Goal: Transaction & Acquisition: Book appointment/travel/reservation

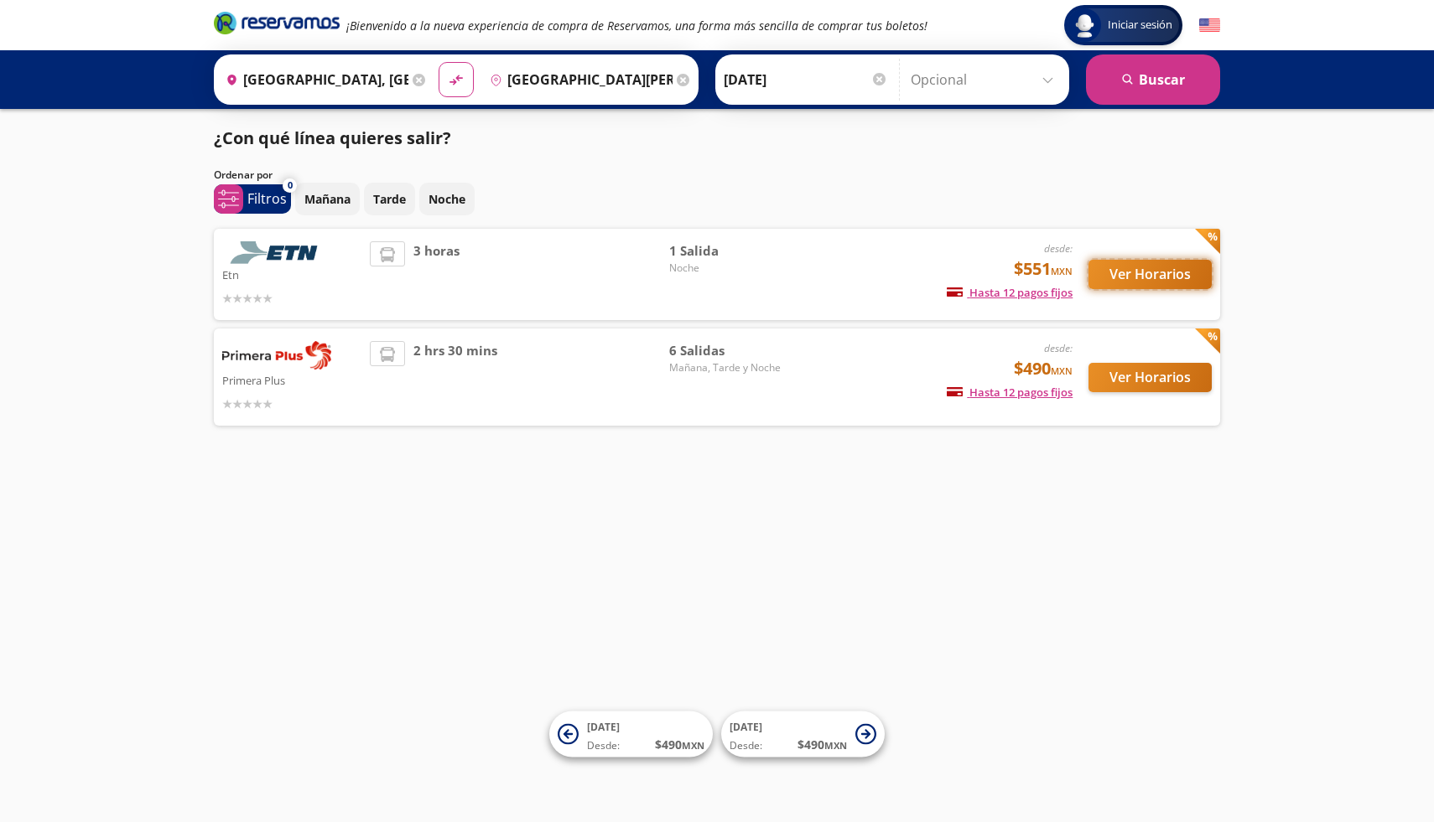
click at [1135, 278] on button "Ver Horarios" at bounding box center [1149, 274] width 123 height 29
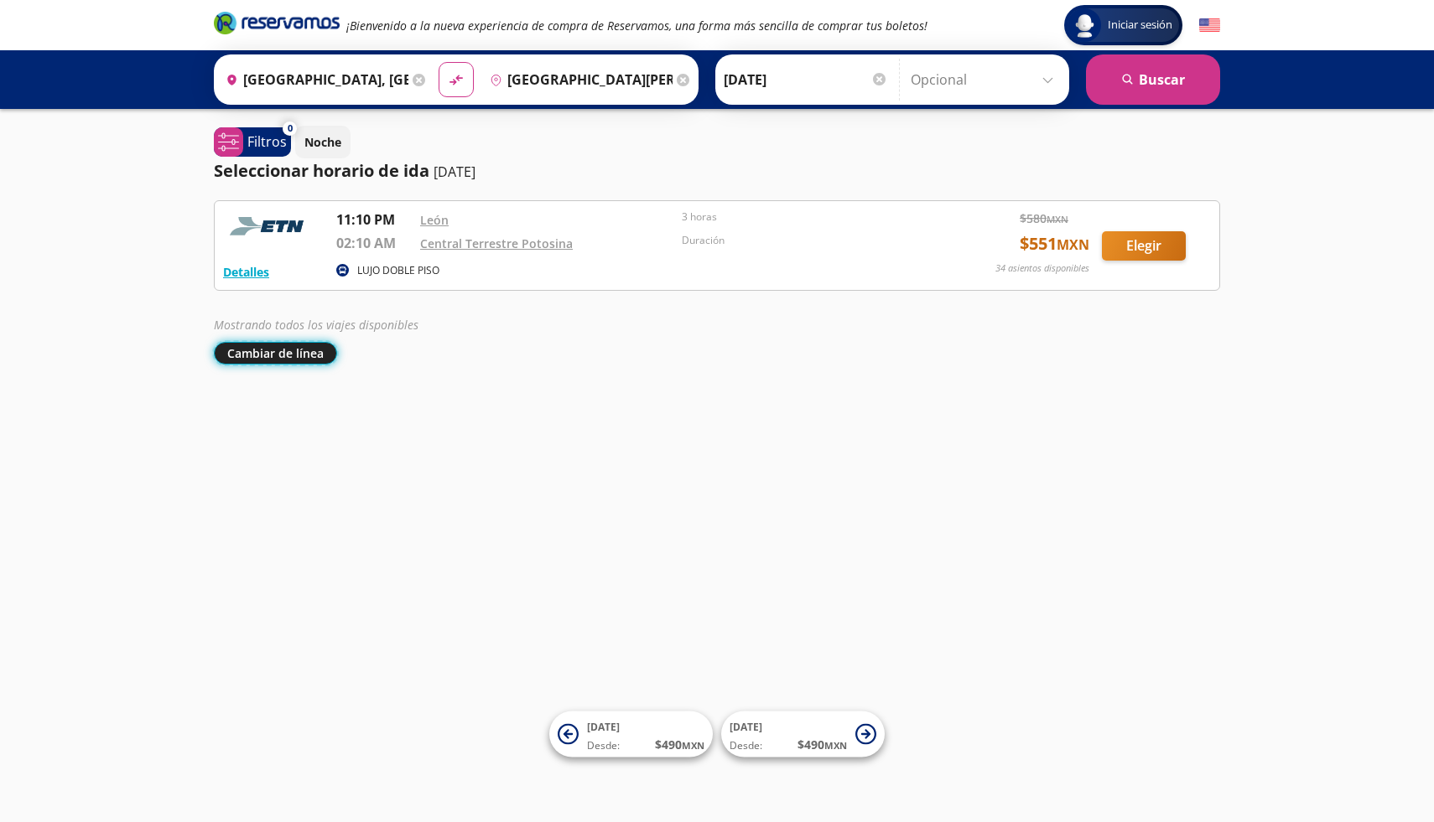
click at [269, 359] on button "Cambiar de línea" at bounding box center [275, 353] width 123 height 23
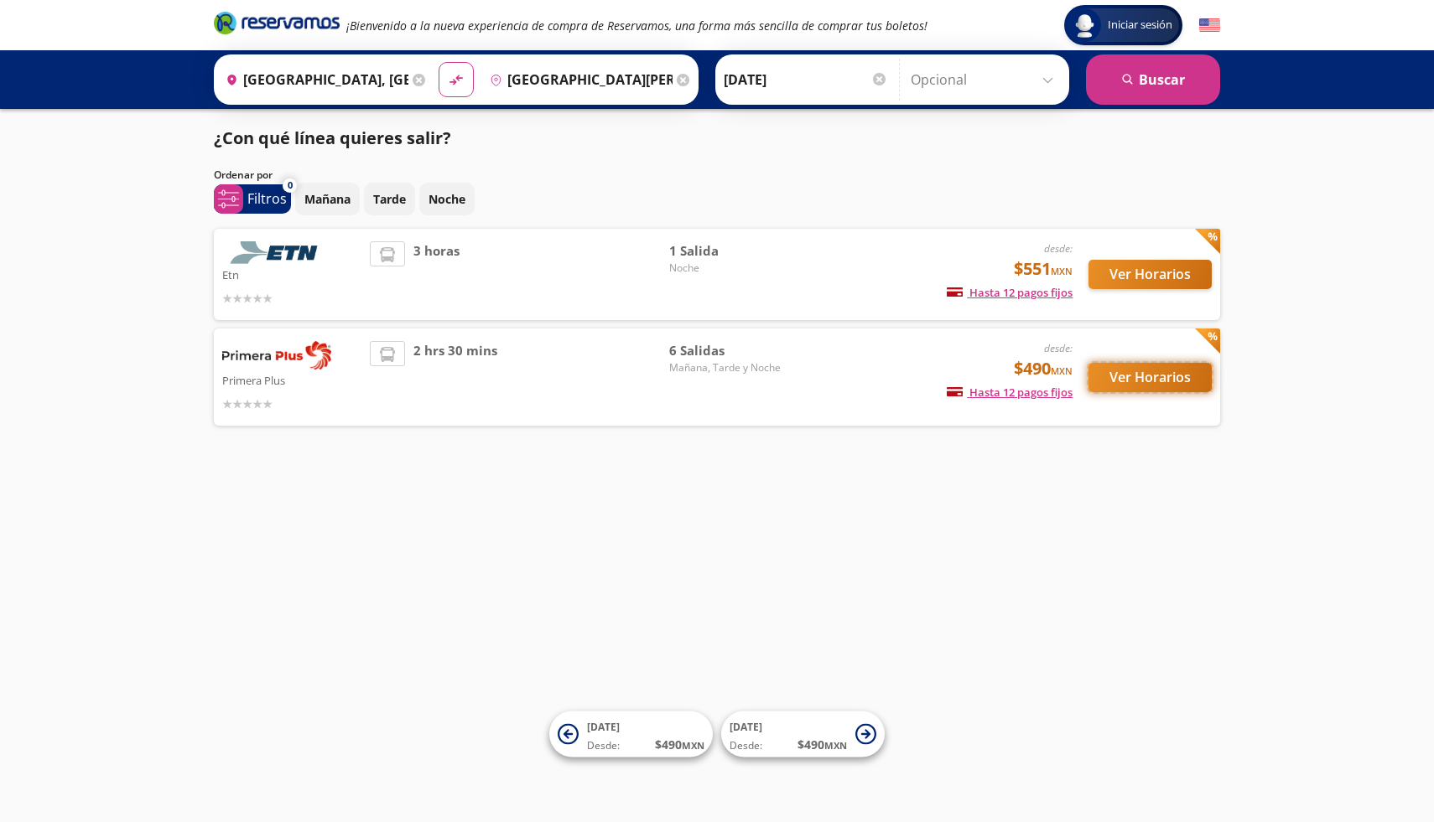
click at [1108, 378] on button "Ver Horarios" at bounding box center [1149, 377] width 123 height 29
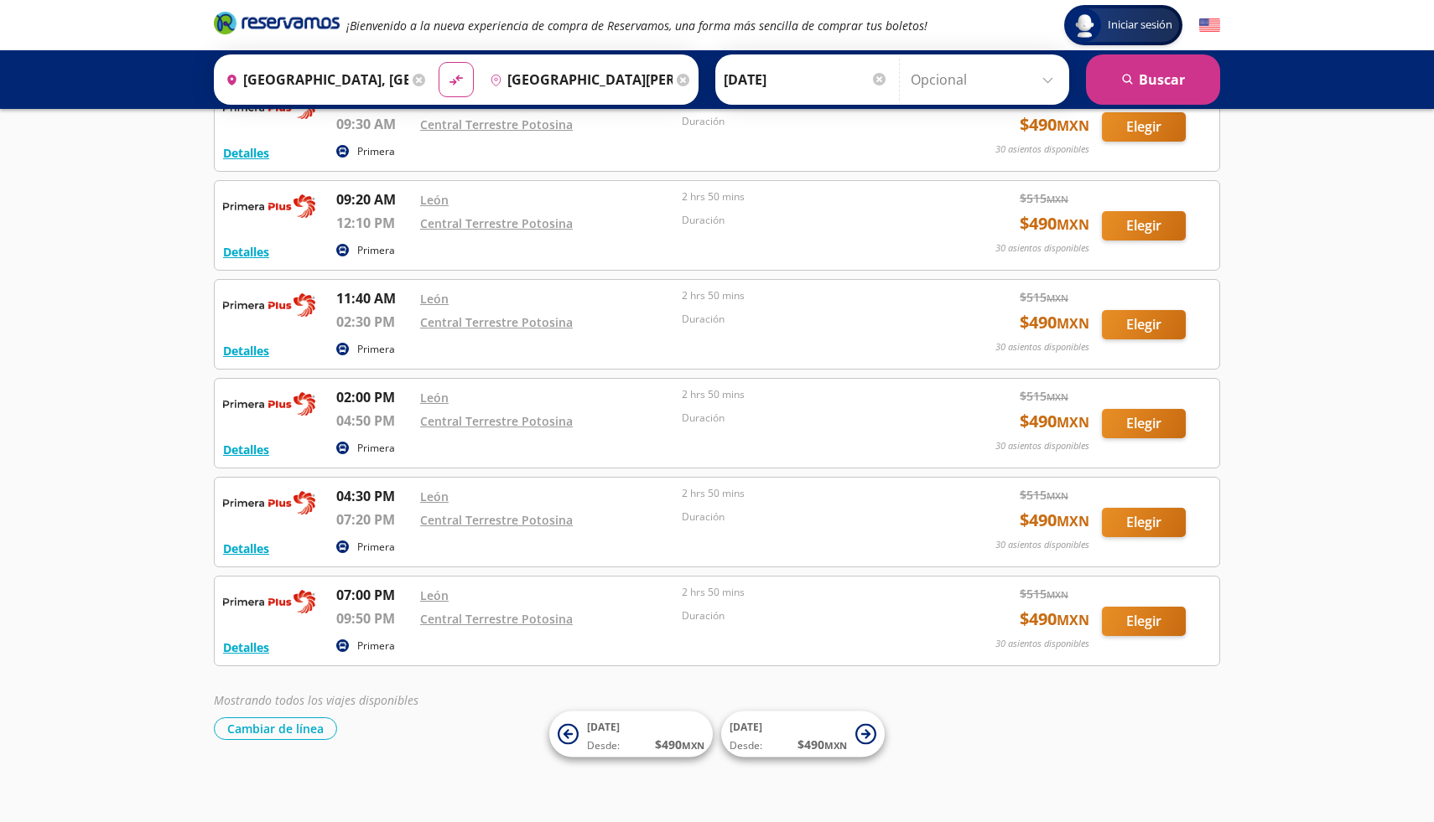
scroll to position [121, 0]
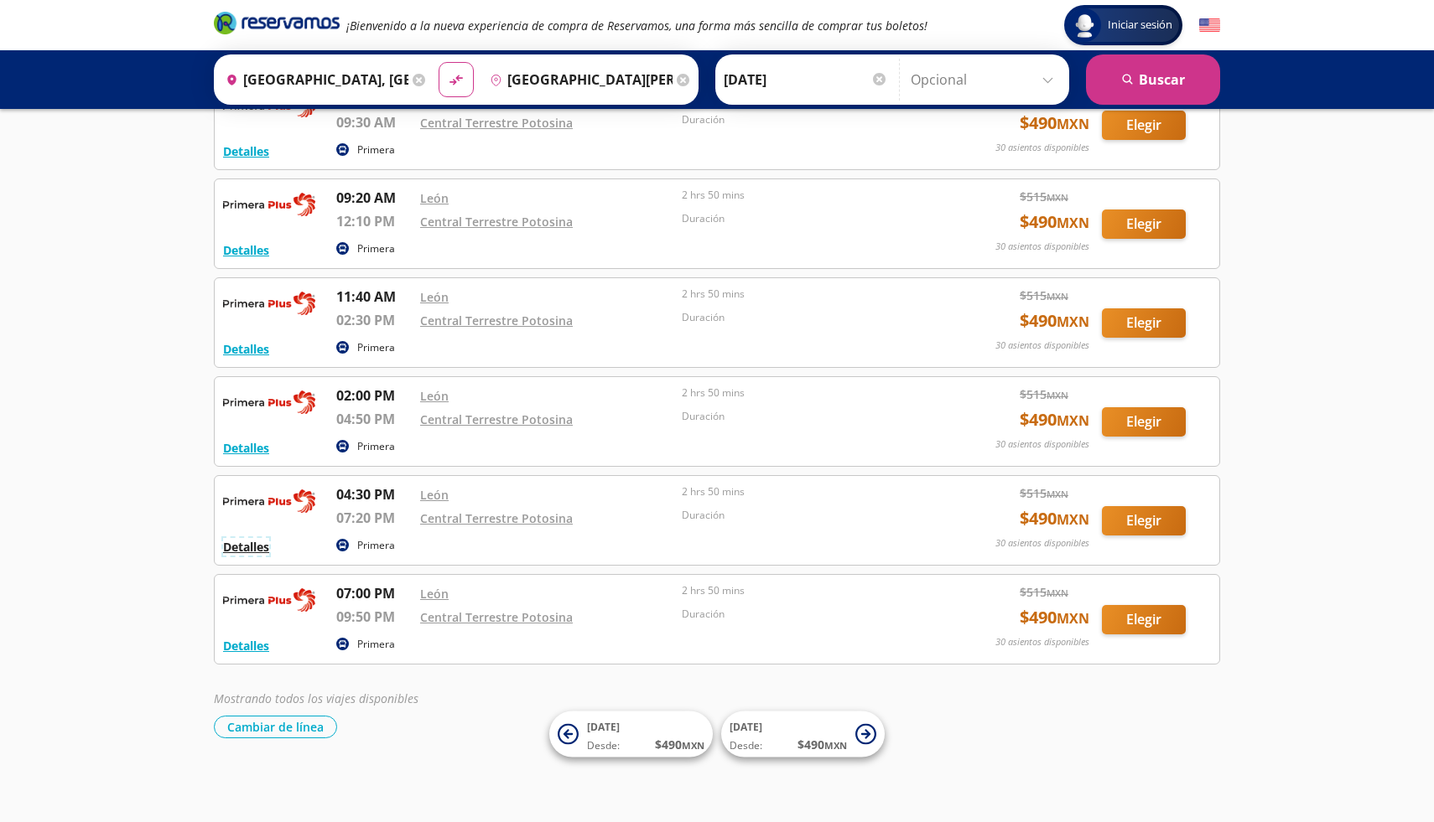
click at [245, 547] on button "Detalles" at bounding box center [246, 547] width 46 height 18
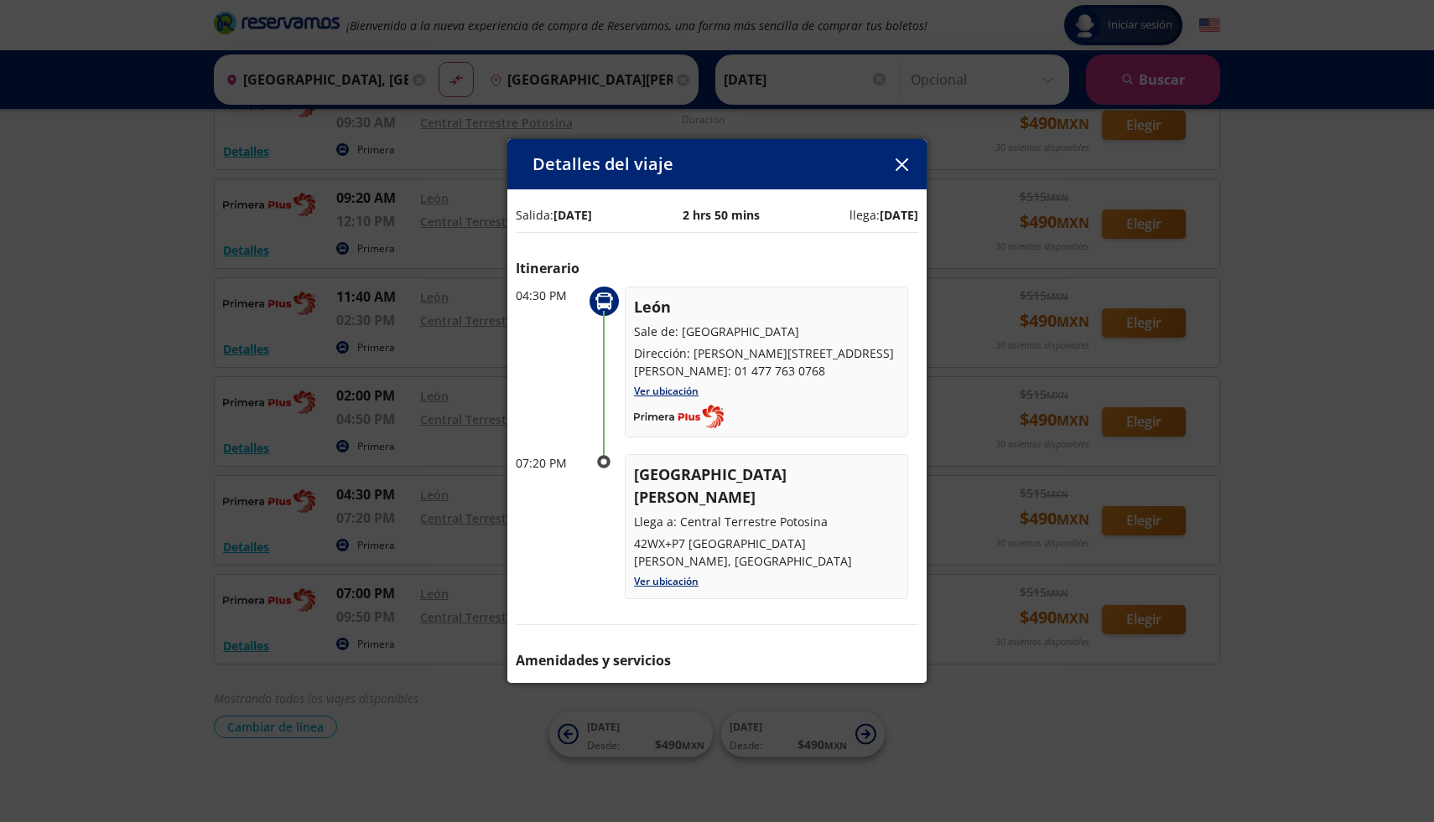
click at [902, 168] on icon "button" at bounding box center [901, 164] width 13 height 13
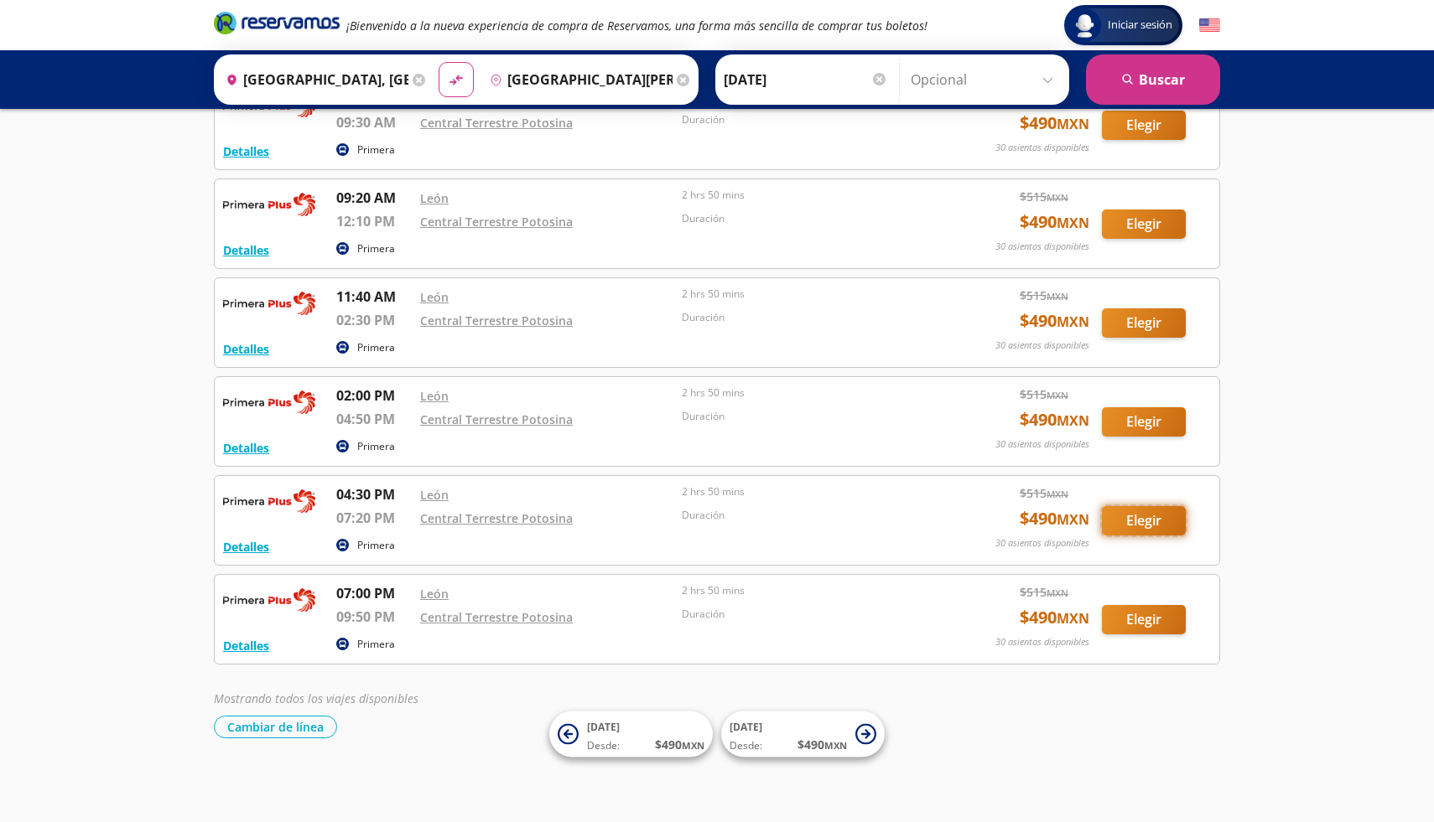
click at [1138, 525] on button "Elegir" at bounding box center [1144, 520] width 84 height 29
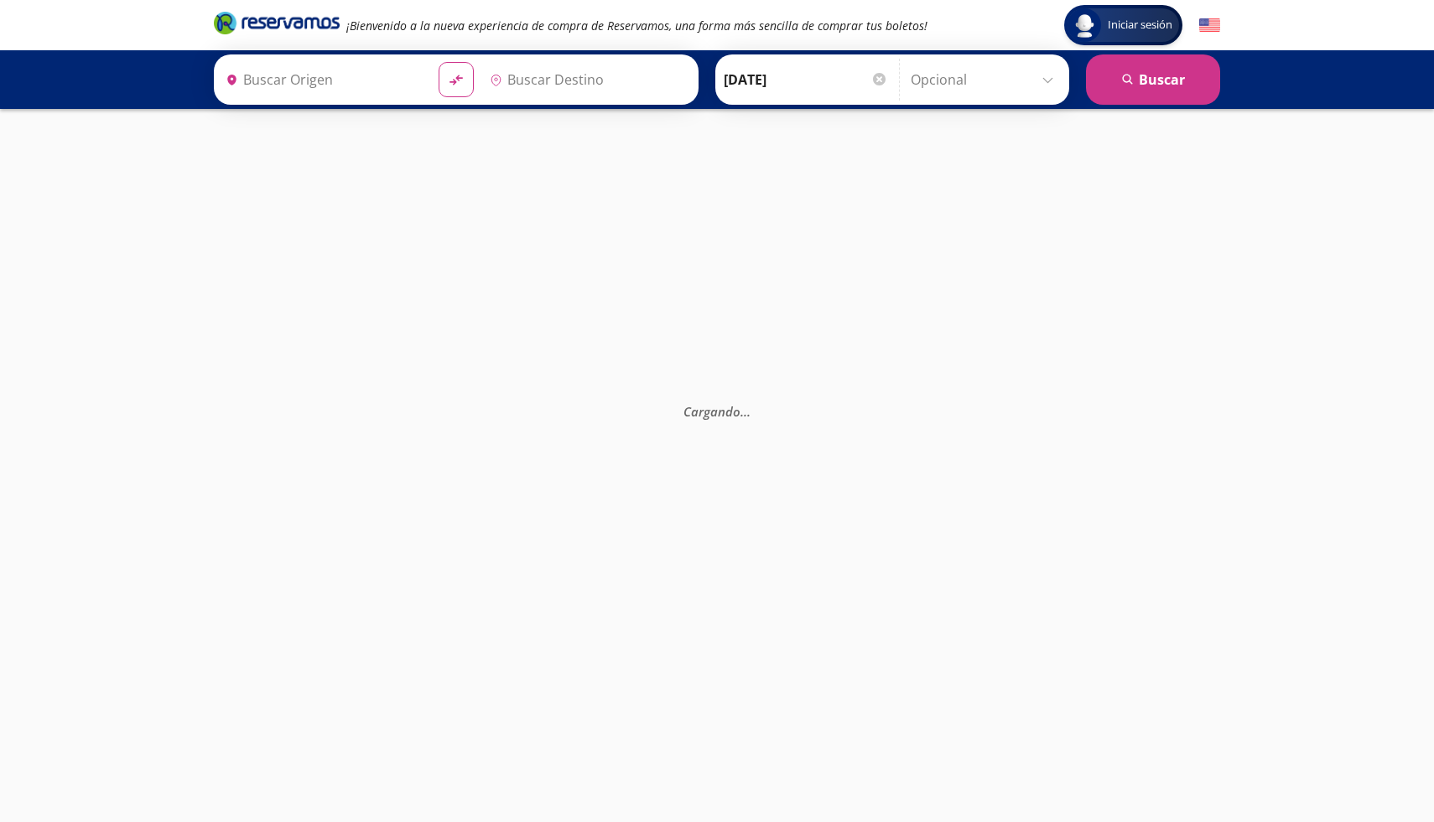
type input "[GEOGRAPHIC_DATA][PERSON_NAME], [GEOGRAPHIC_DATA][PERSON_NAME]"
type input "[GEOGRAPHIC_DATA], [GEOGRAPHIC_DATA]"
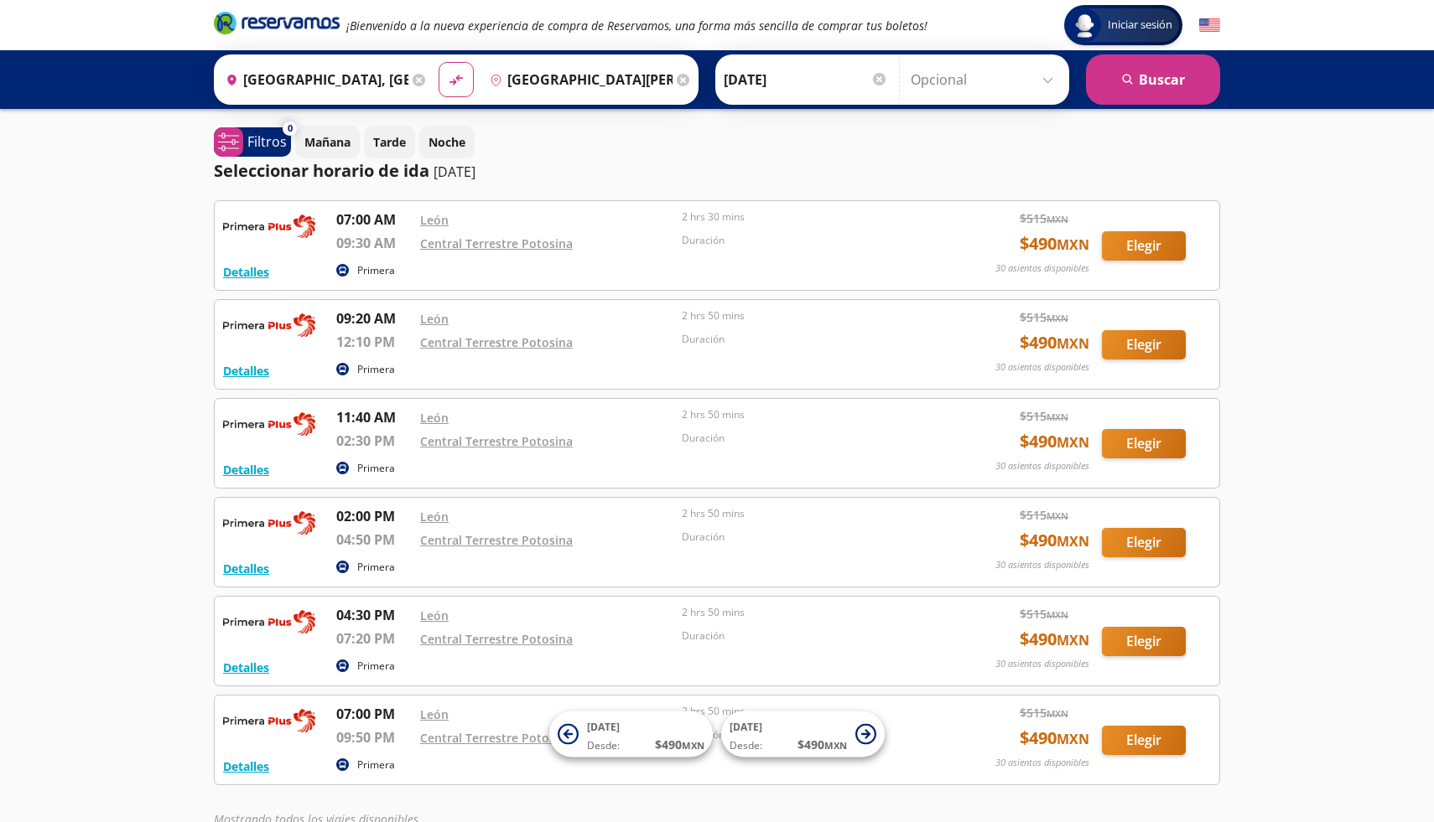
scroll to position [121, 0]
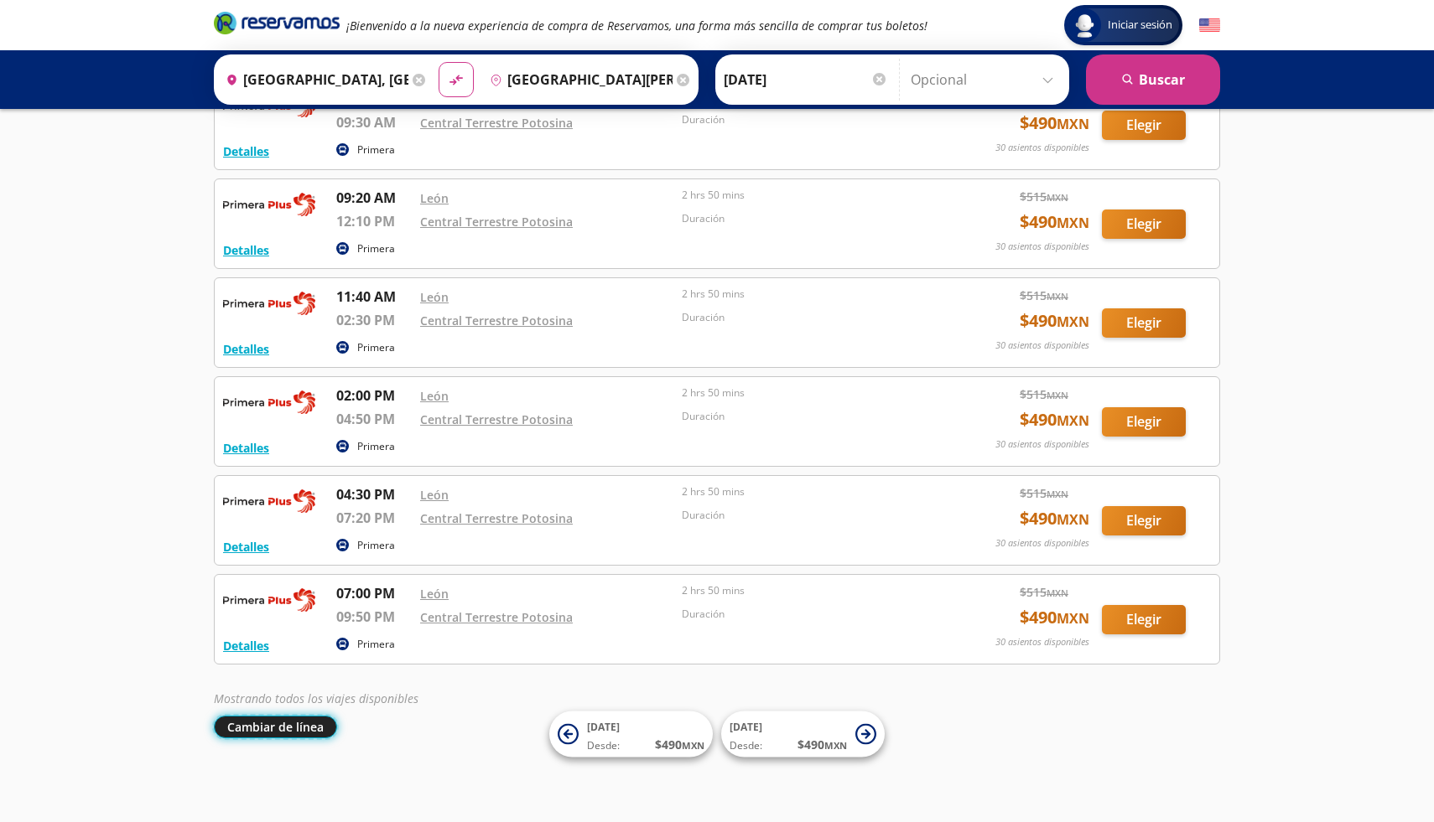
click at [251, 729] on button "Cambiar de línea" at bounding box center [275, 727] width 123 height 23
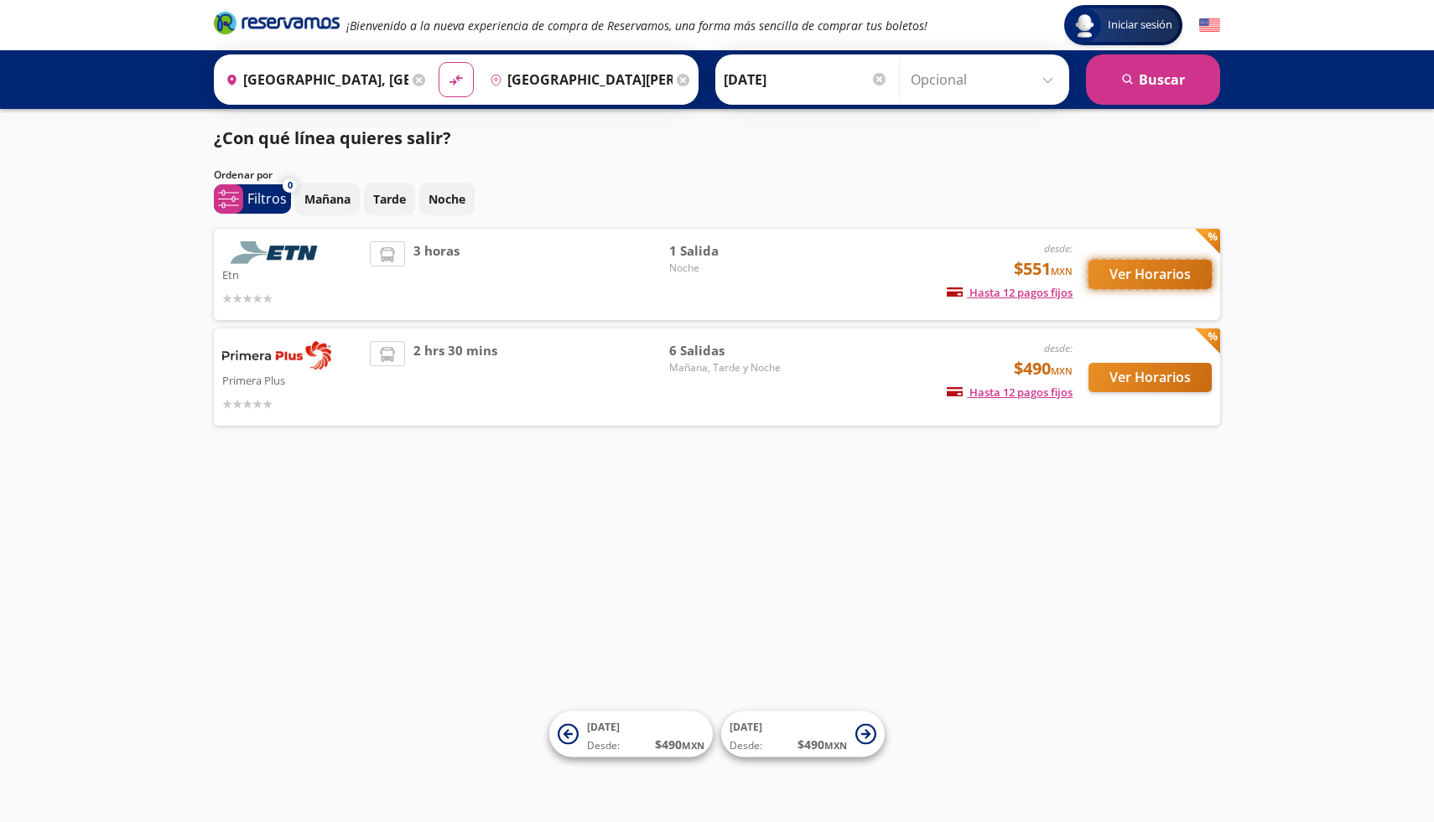
click at [1157, 273] on button "Ver Horarios" at bounding box center [1149, 274] width 123 height 29
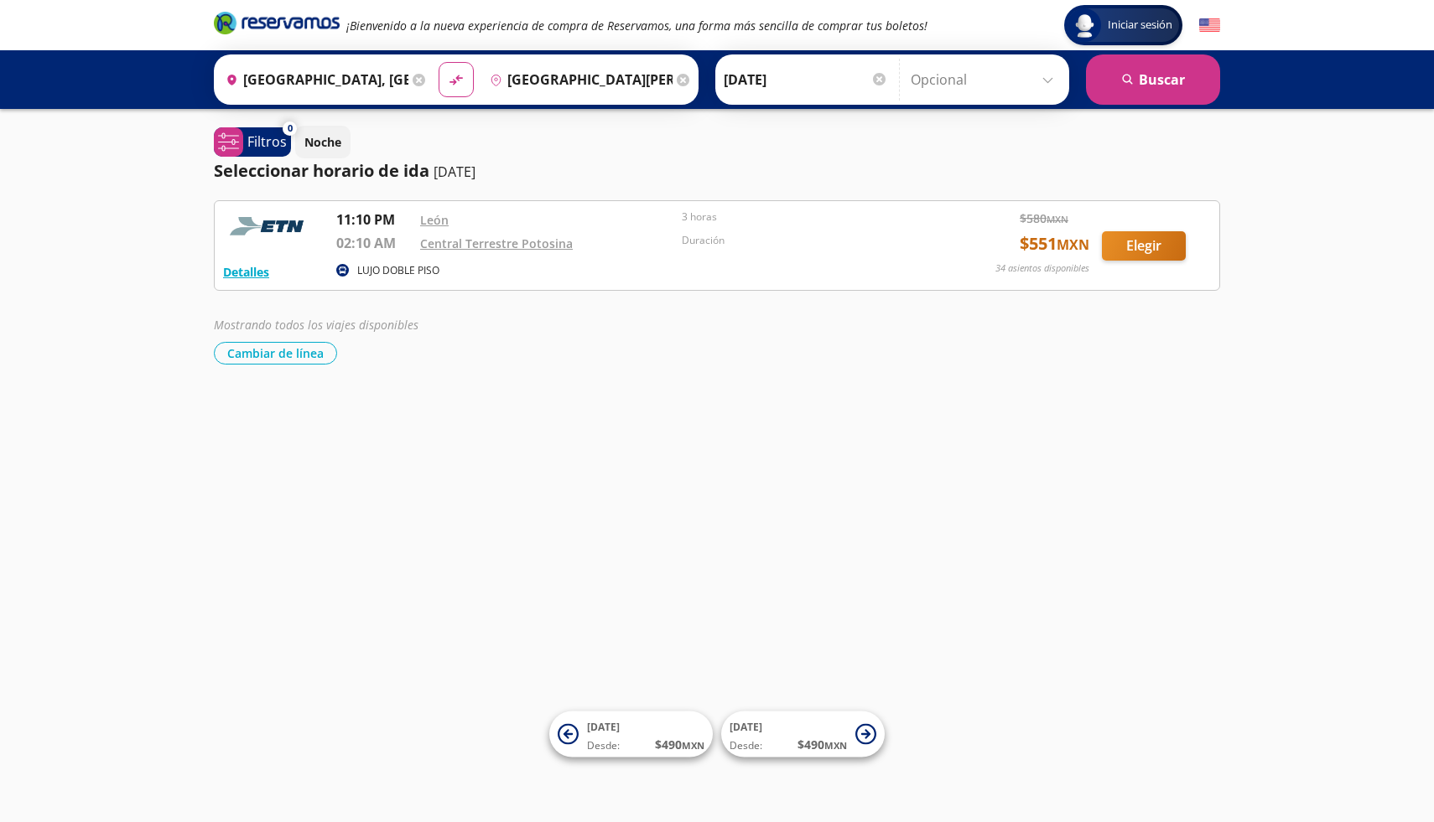
click at [418, 81] on icon at bounding box center [418, 80] width 13 height 13
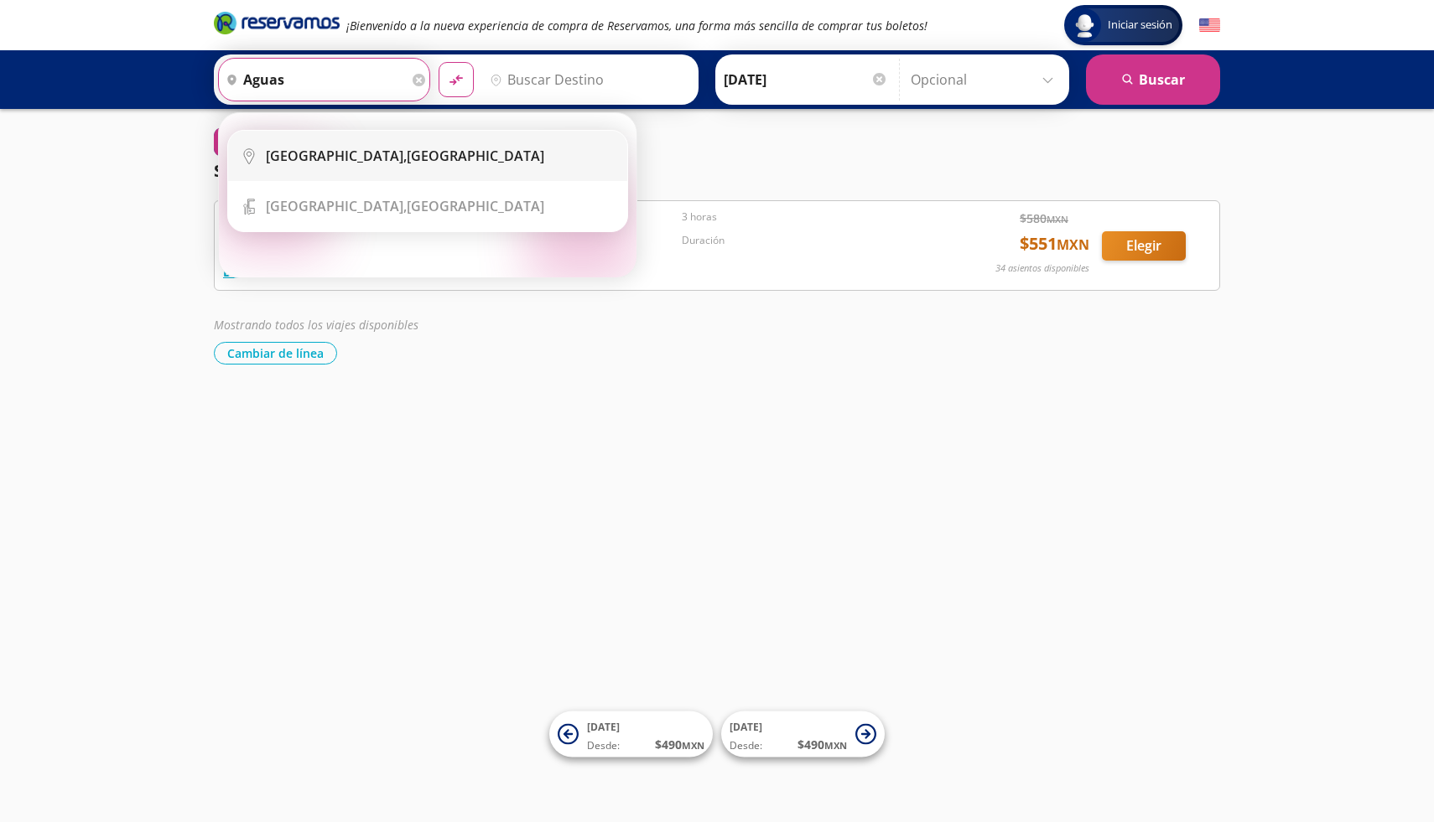
click at [358, 168] on li "City Icon [GEOGRAPHIC_DATA], [GEOGRAPHIC_DATA]" at bounding box center [427, 156] width 399 height 50
type input "[GEOGRAPHIC_DATA], [GEOGRAPHIC_DATA]"
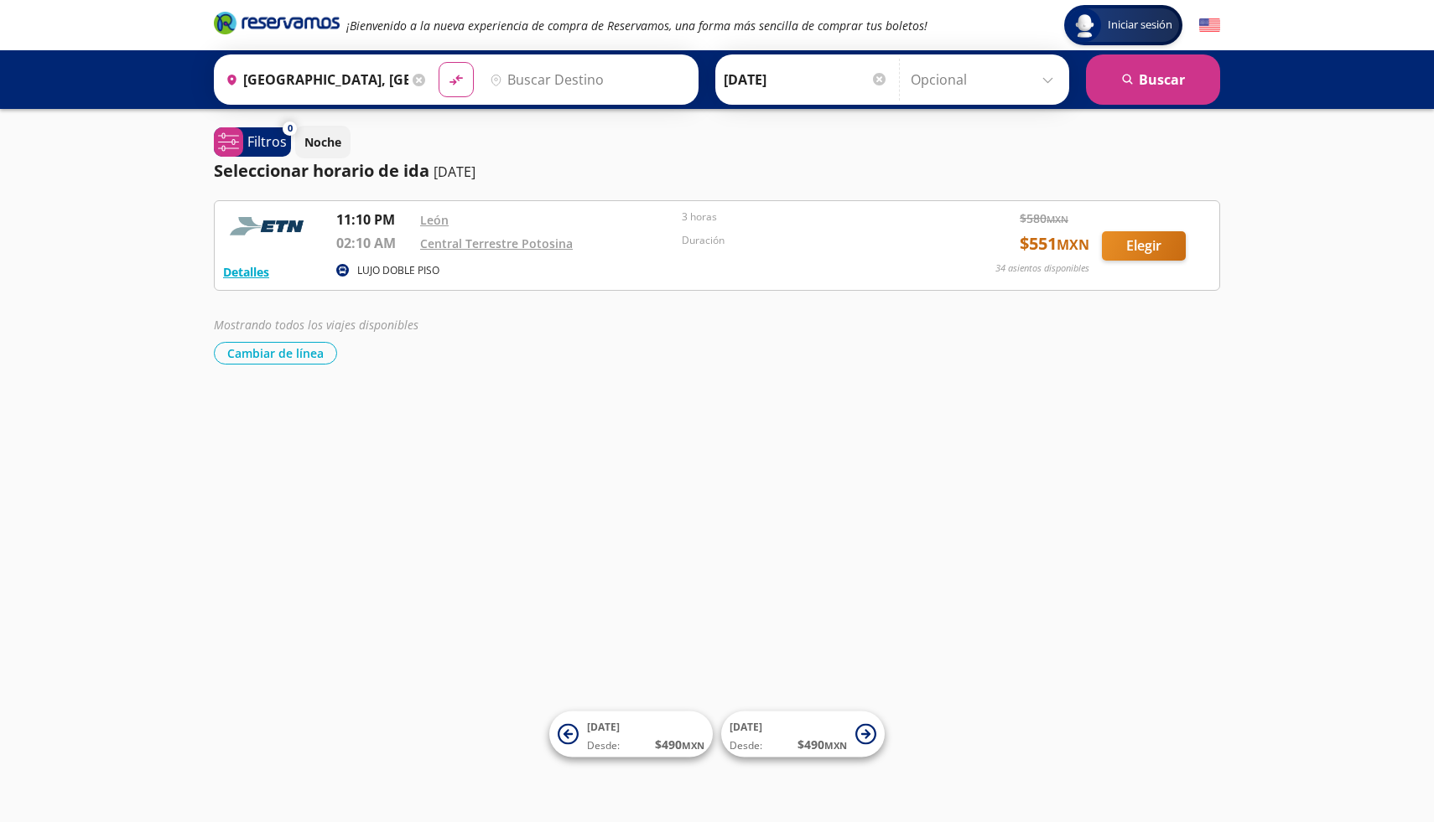
click at [594, 75] on input "Destino" at bounding box center [586, 80] width 206 height 42
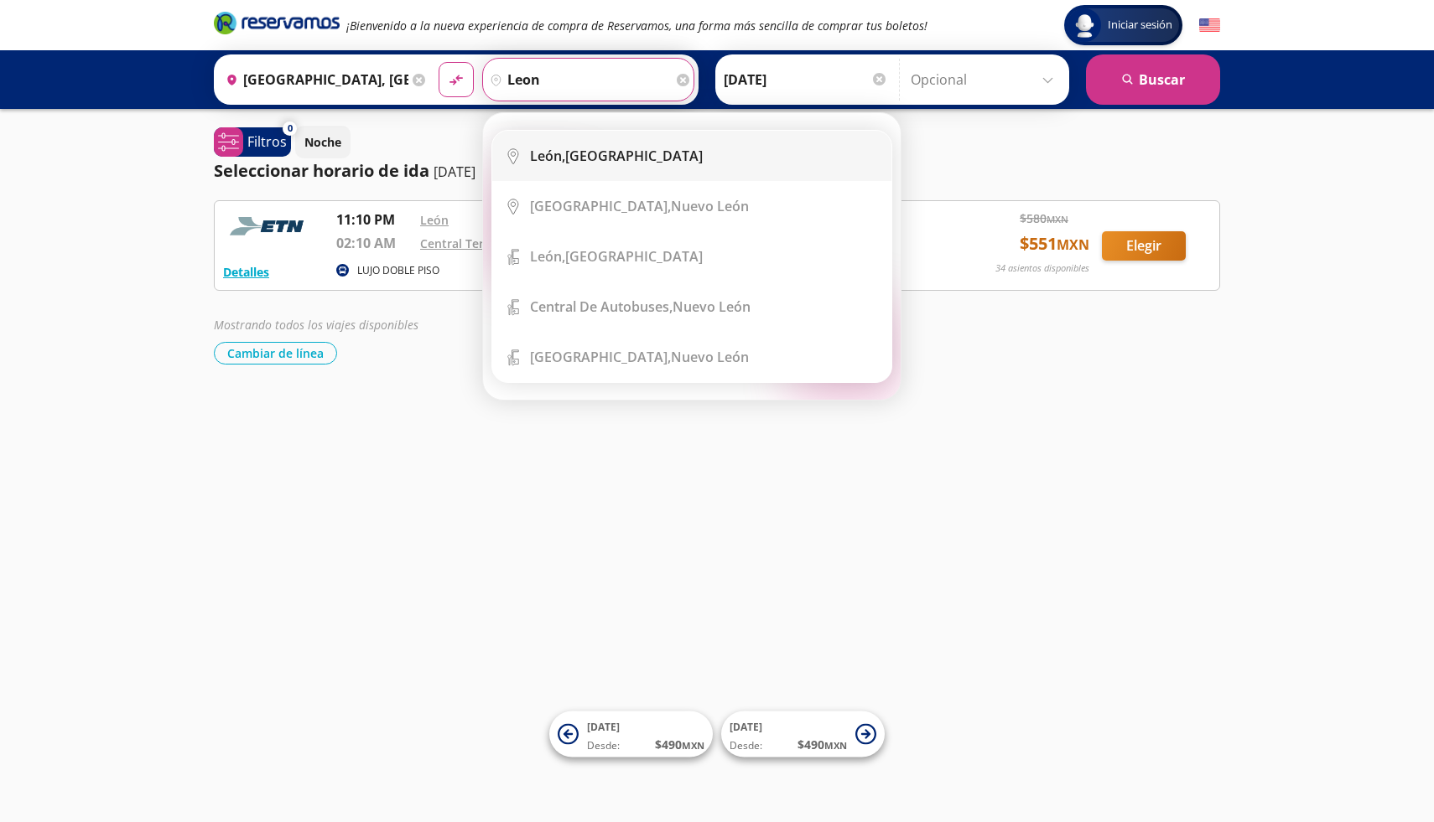
click at [568, 159] on div "[GEOGRAPHIC_DATA], [GEOGRAPHIC_DATA]" at bounding box center [616, 156] width 173 height 18
type input "[GEOGRAPHIC_DATA], [GEOGRAPHIC_DATA]"
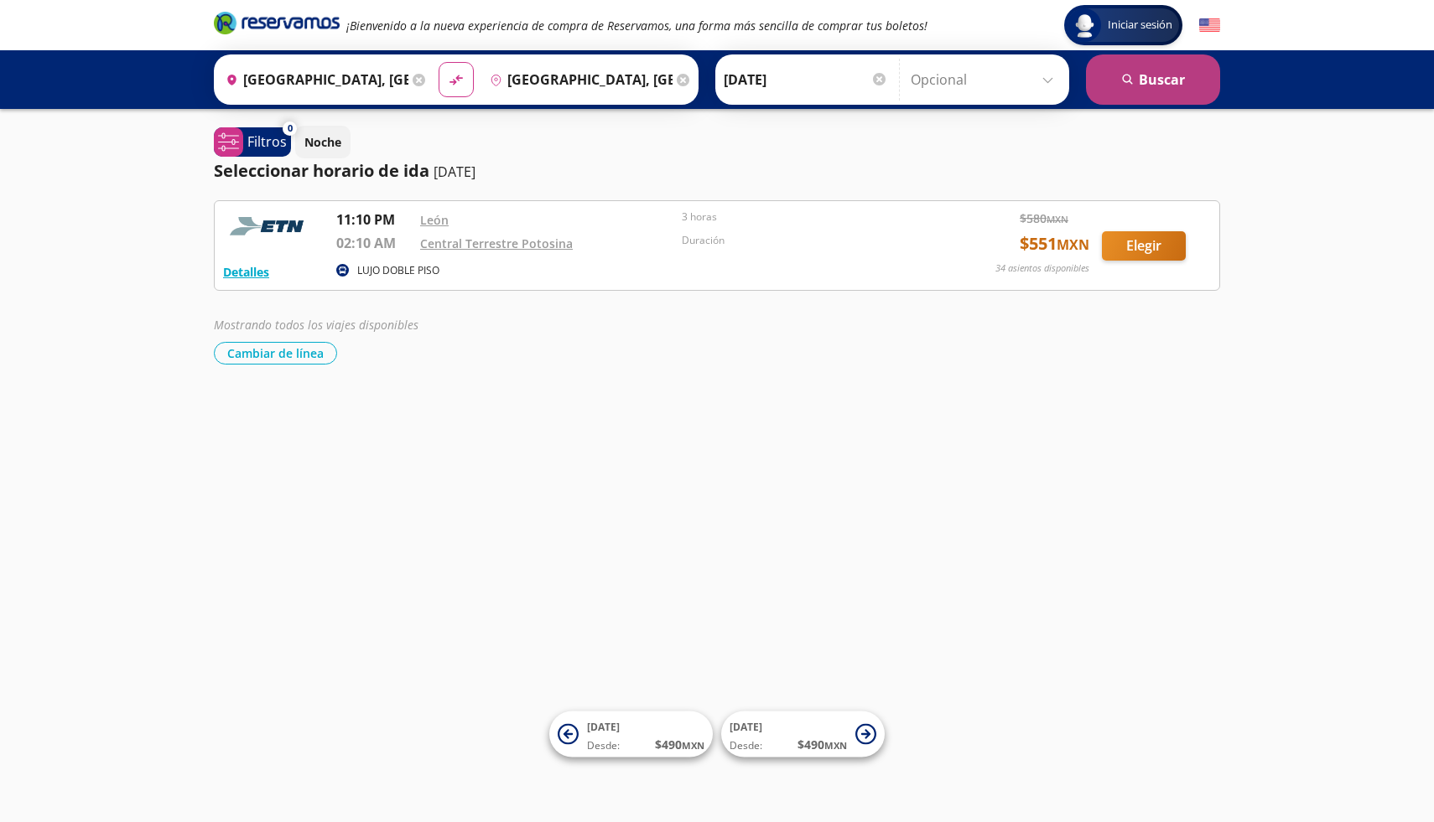
click at [1164, 84] on button "search [GEOGRAPHIC_DATA]" at bounding box center [1153, 79] width 134 height 50
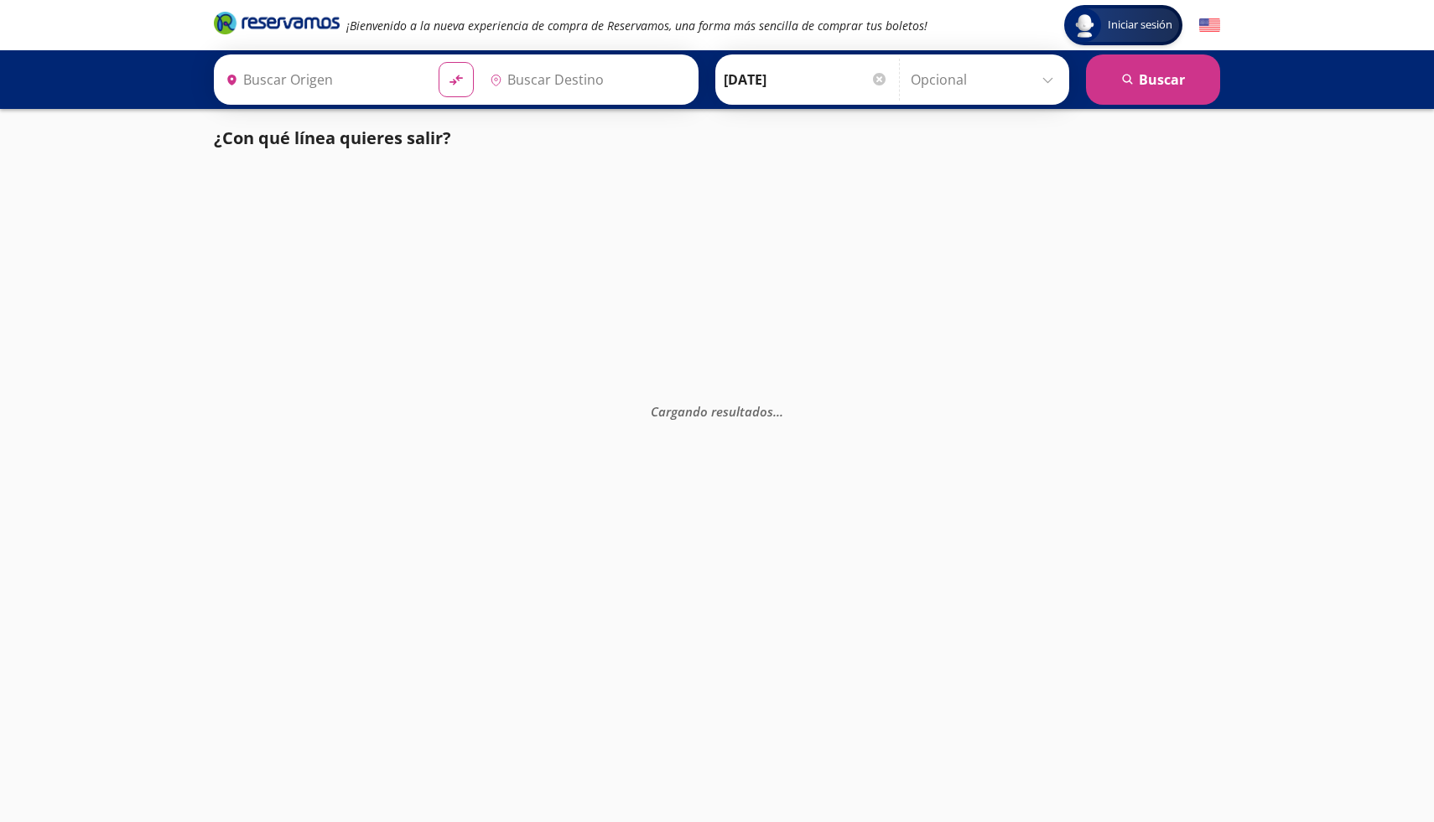
type input "[GEOGRAPHIC_DATA], [GEOGRAPHIC_DATA]"
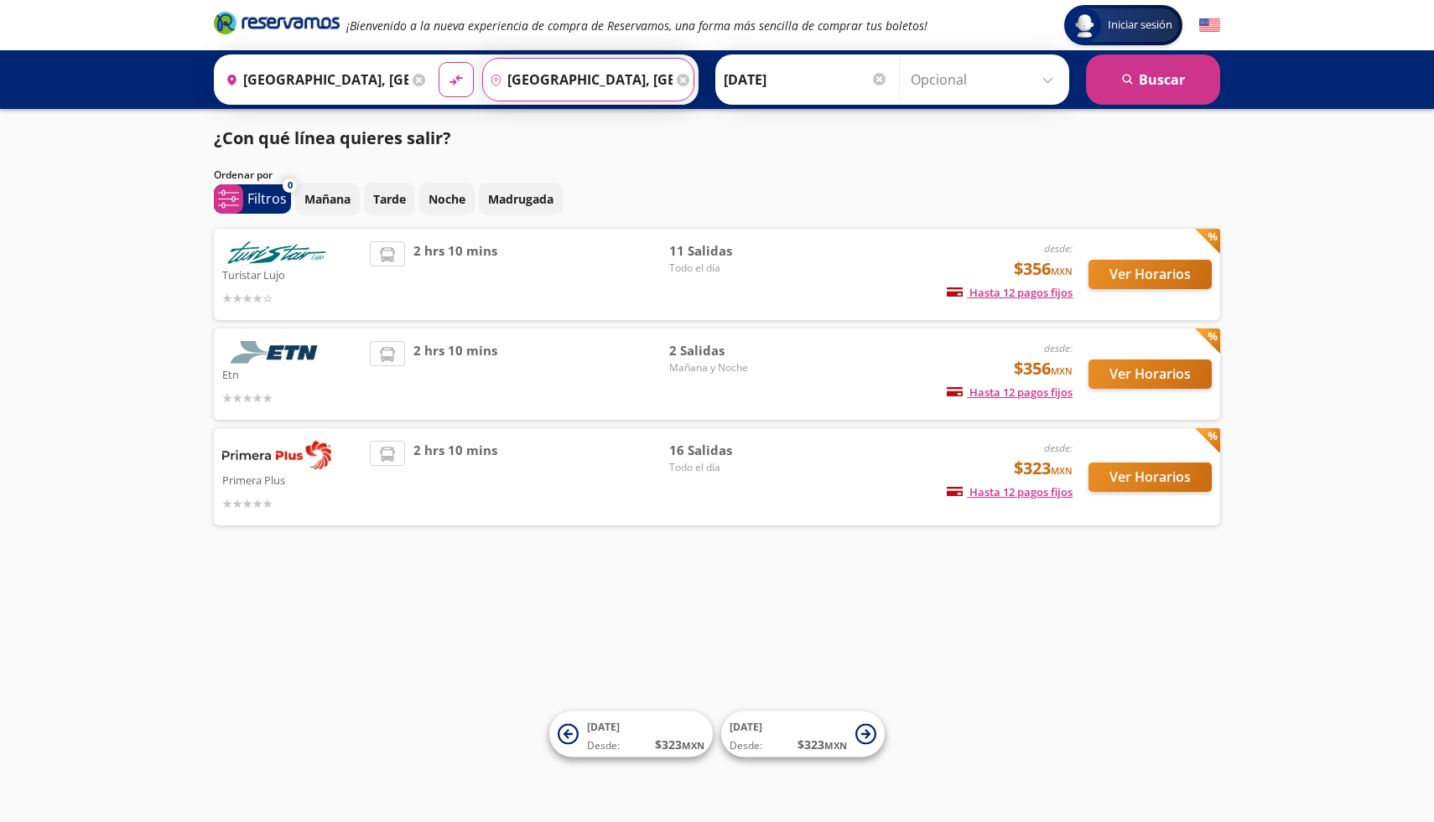
click at [604, 86] on input "[GEOGRAPHIC_DATA], [GEOGRAPHIC_DATA]" at bounding box center [577, 80] width 189 height 42
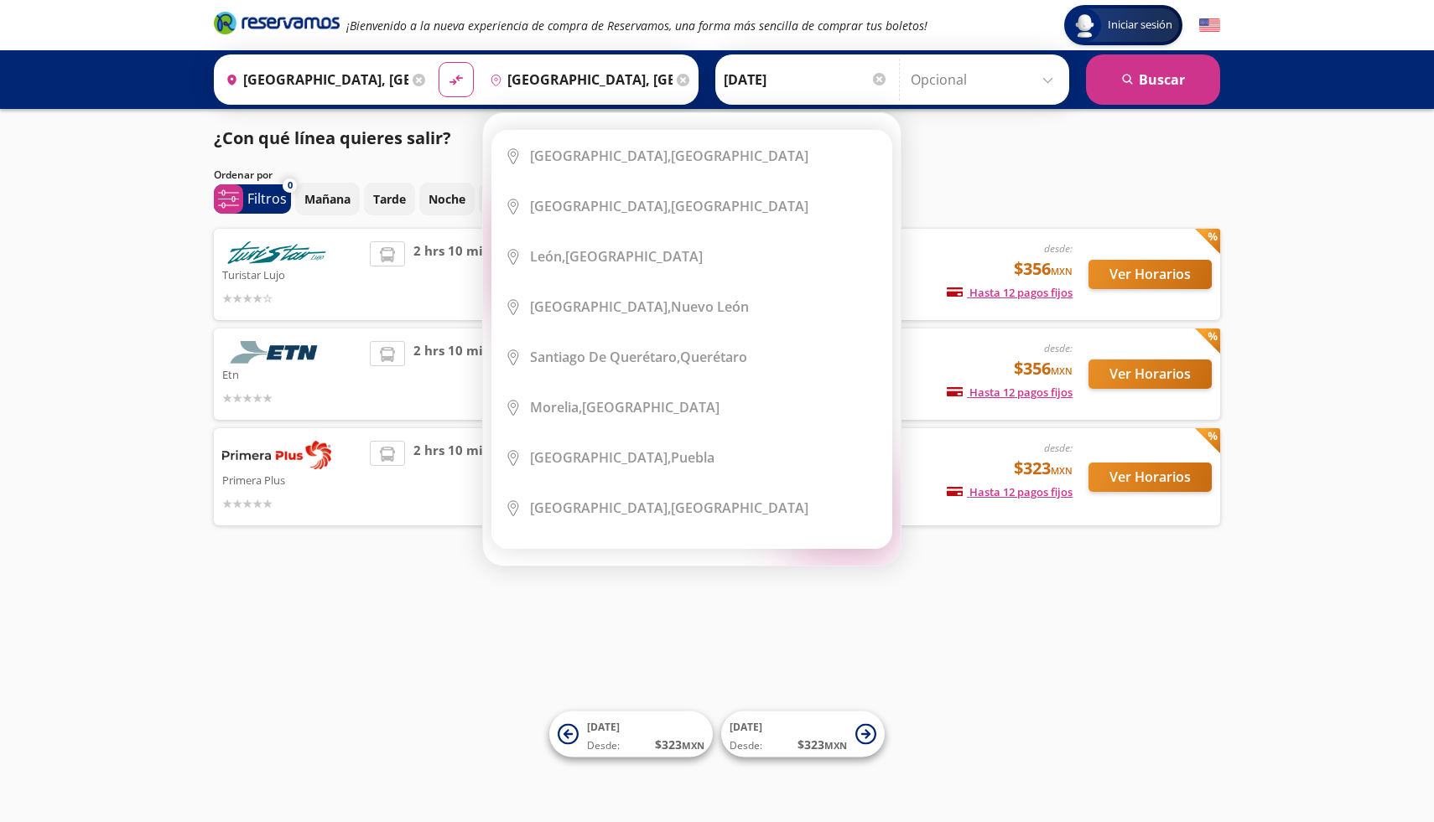
click at [682, 83] on icon at bounding box center [683, 80] width 13 height 13
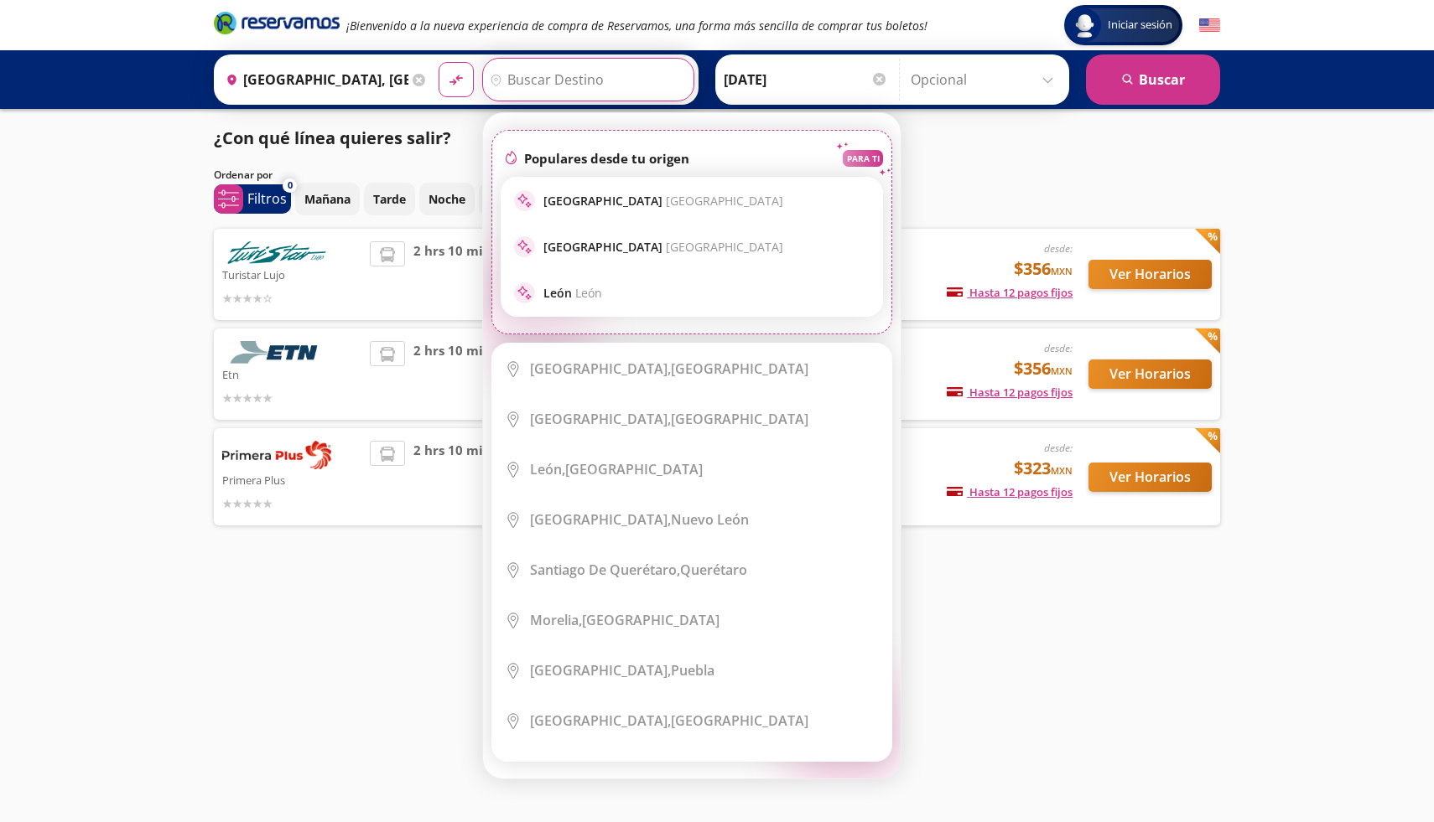
click at [614, 84] on input "Destino" at bounding box center [586, 80] width 206 height 42
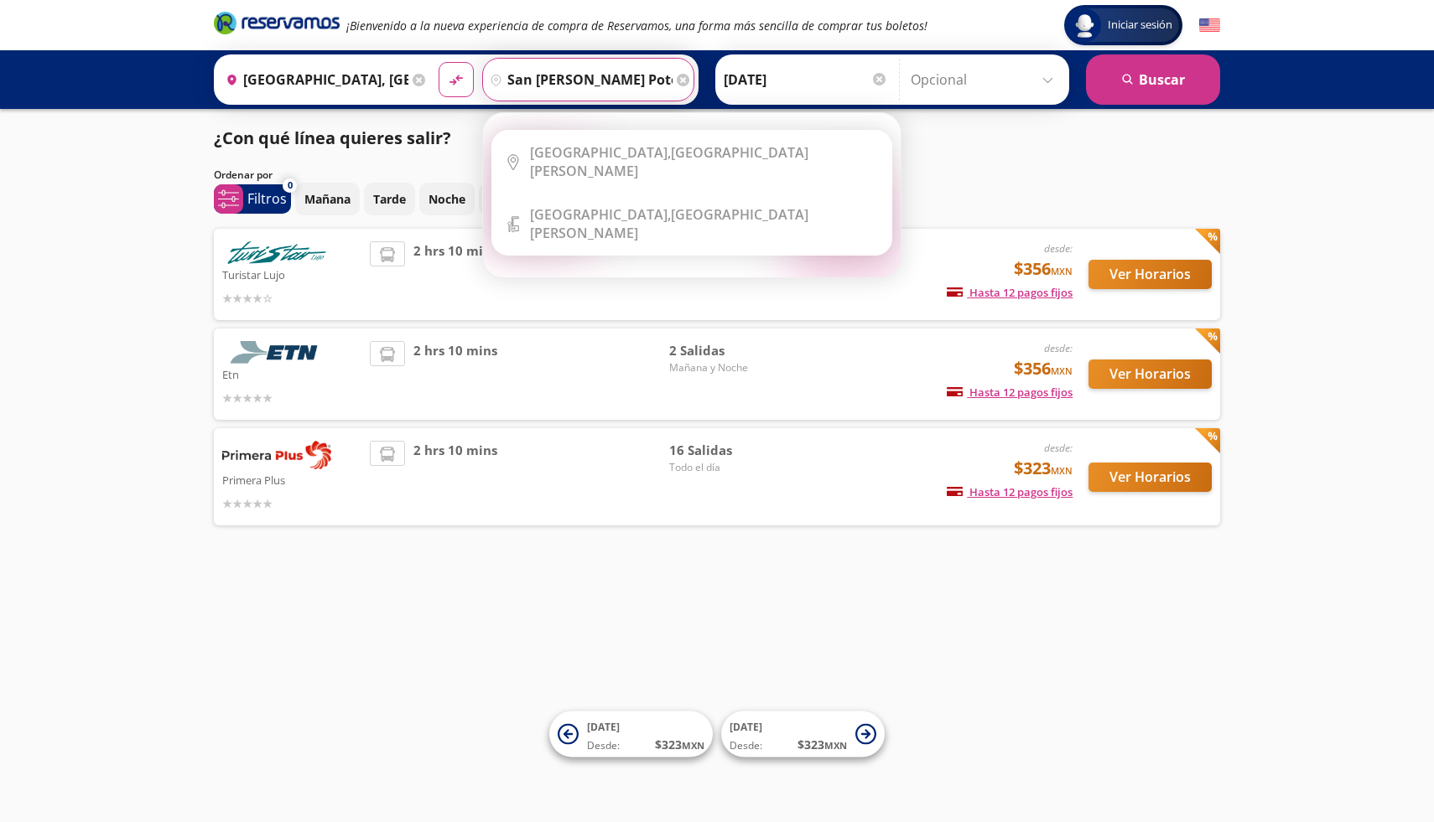
type input "san [PERSON_NAME] potosi"
click at [438, 62] on button "material-symbols:compare-arrows-rounded" at bounding box center [455, 79] width 35 height 35
click at [681, 80] on icon at bounding box center [683, 80] width 13 height 13
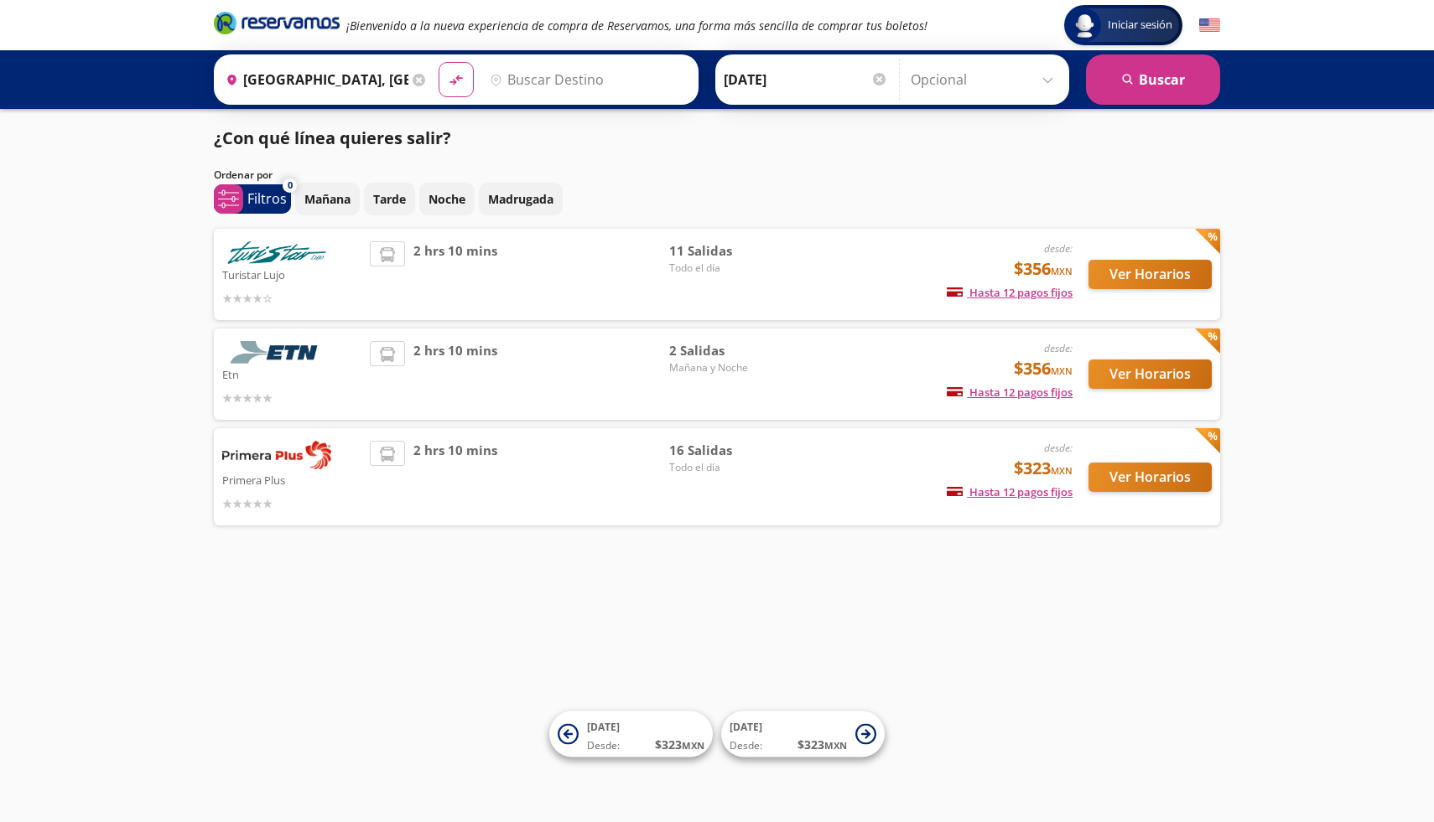
click at [423, 80] on icon at bounding box center [418, 80] width 13 height 13
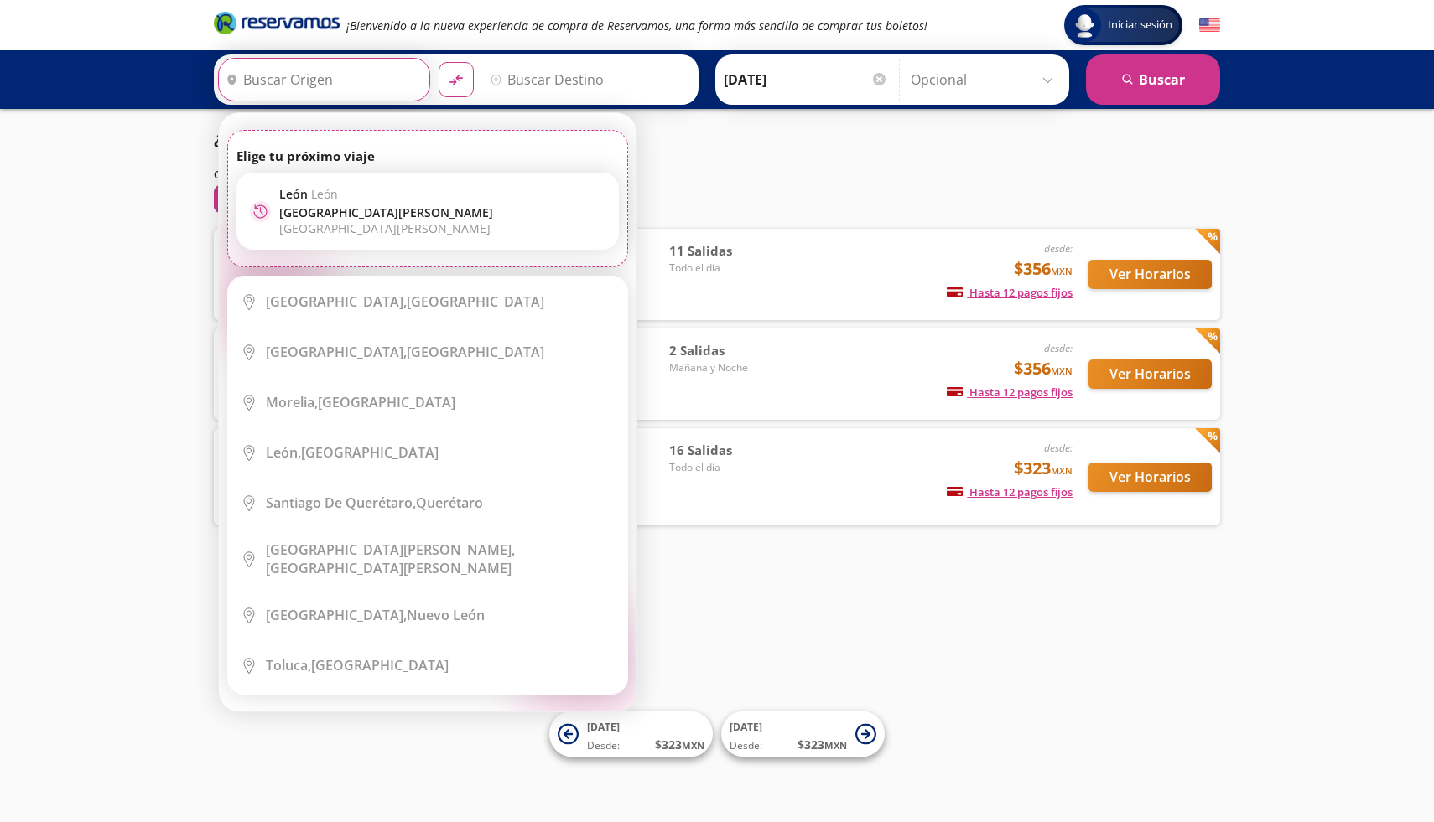
click at [340, 80] on input "Origen" at bounding box center [322, 80] width 206 height 42
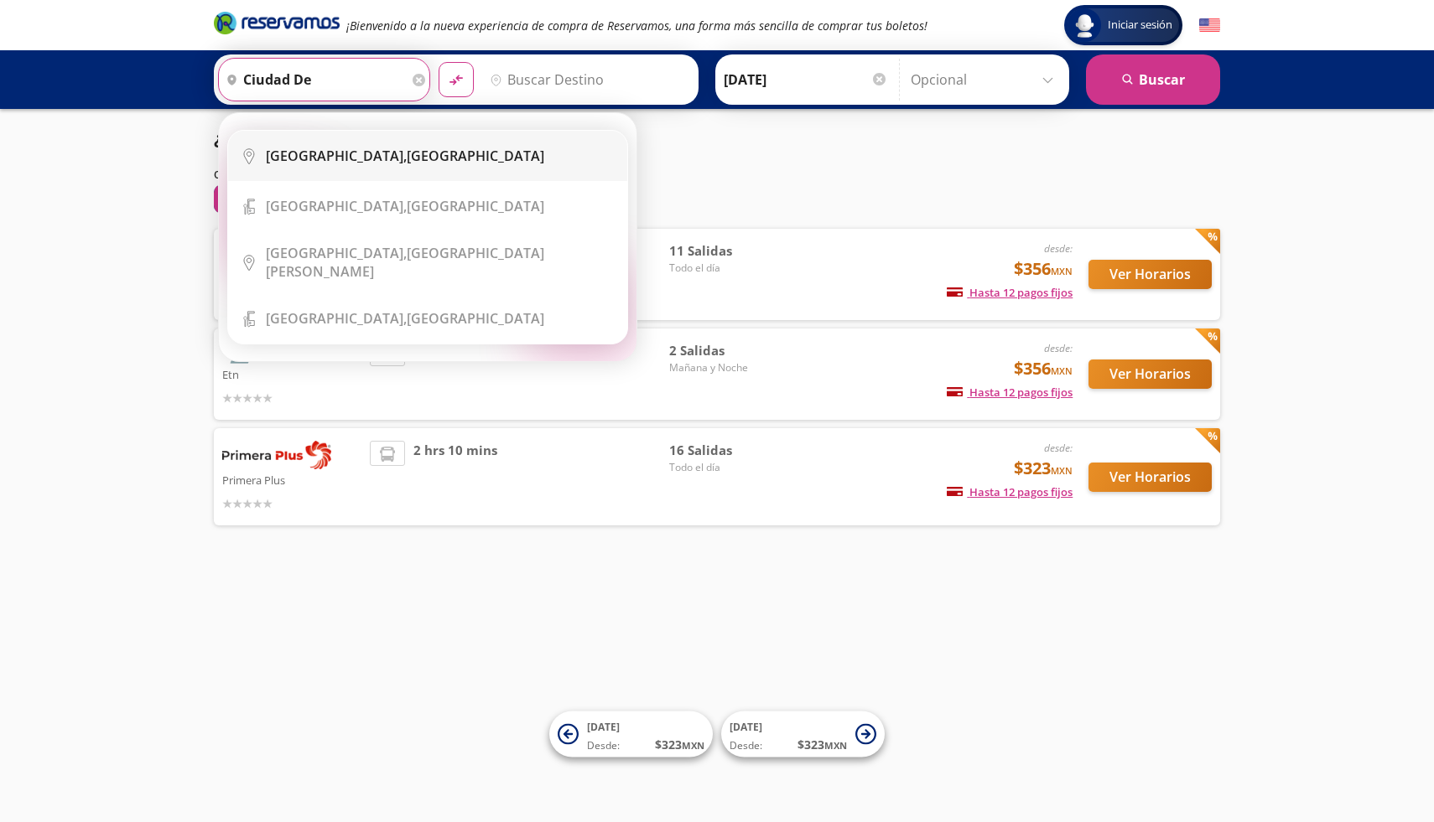
click at [377, 150] on b "[GEOGRAPHIC_DATA]," at bounding box center [336, 156] width 141 height 18
type input "[GEOGRAPHIC_DATA], [GEOGRAPHIC_DATA]"
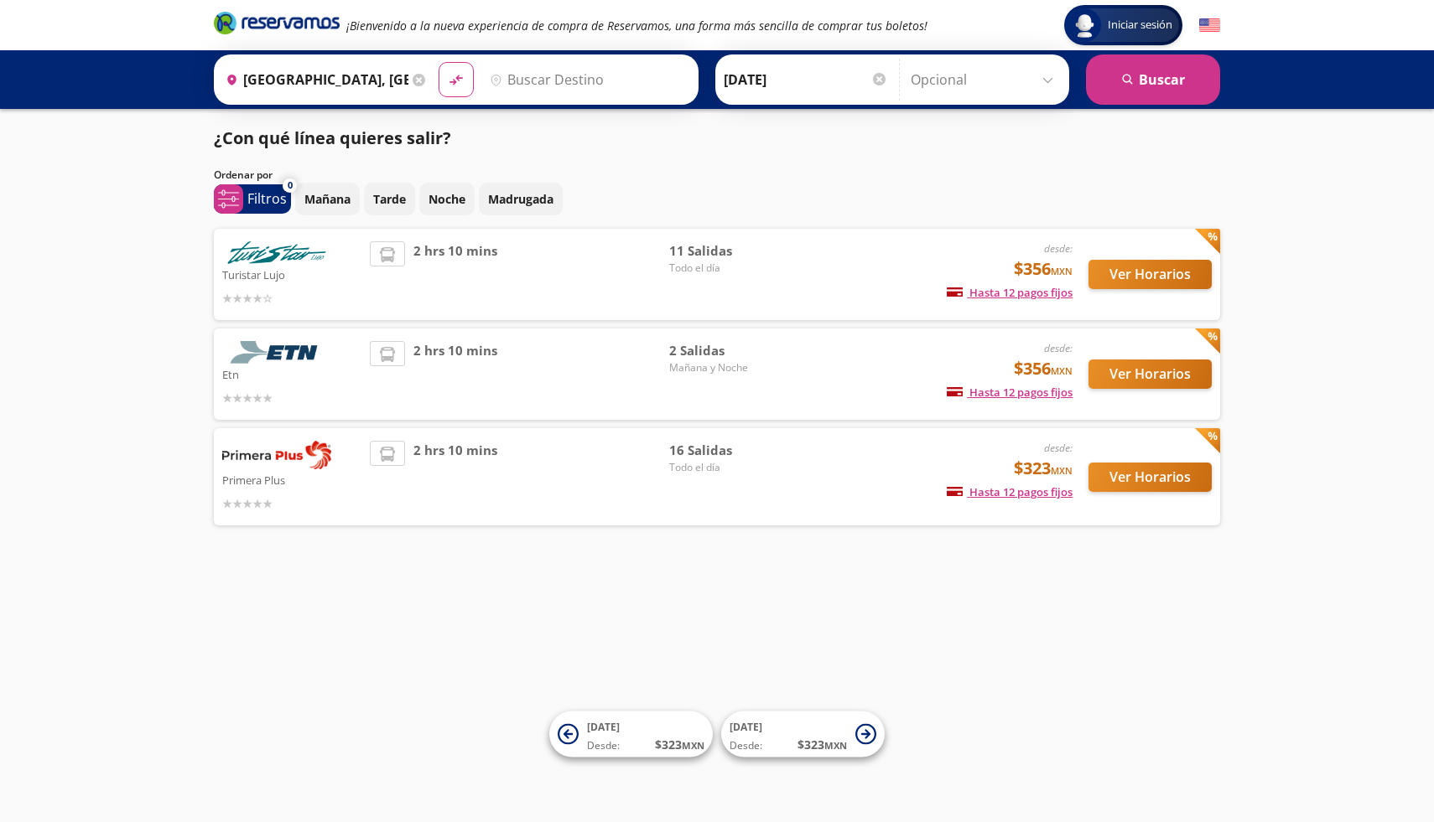
click at [589, 75] on input "Destino" at bounding box center [586, 80] width 206 height 42
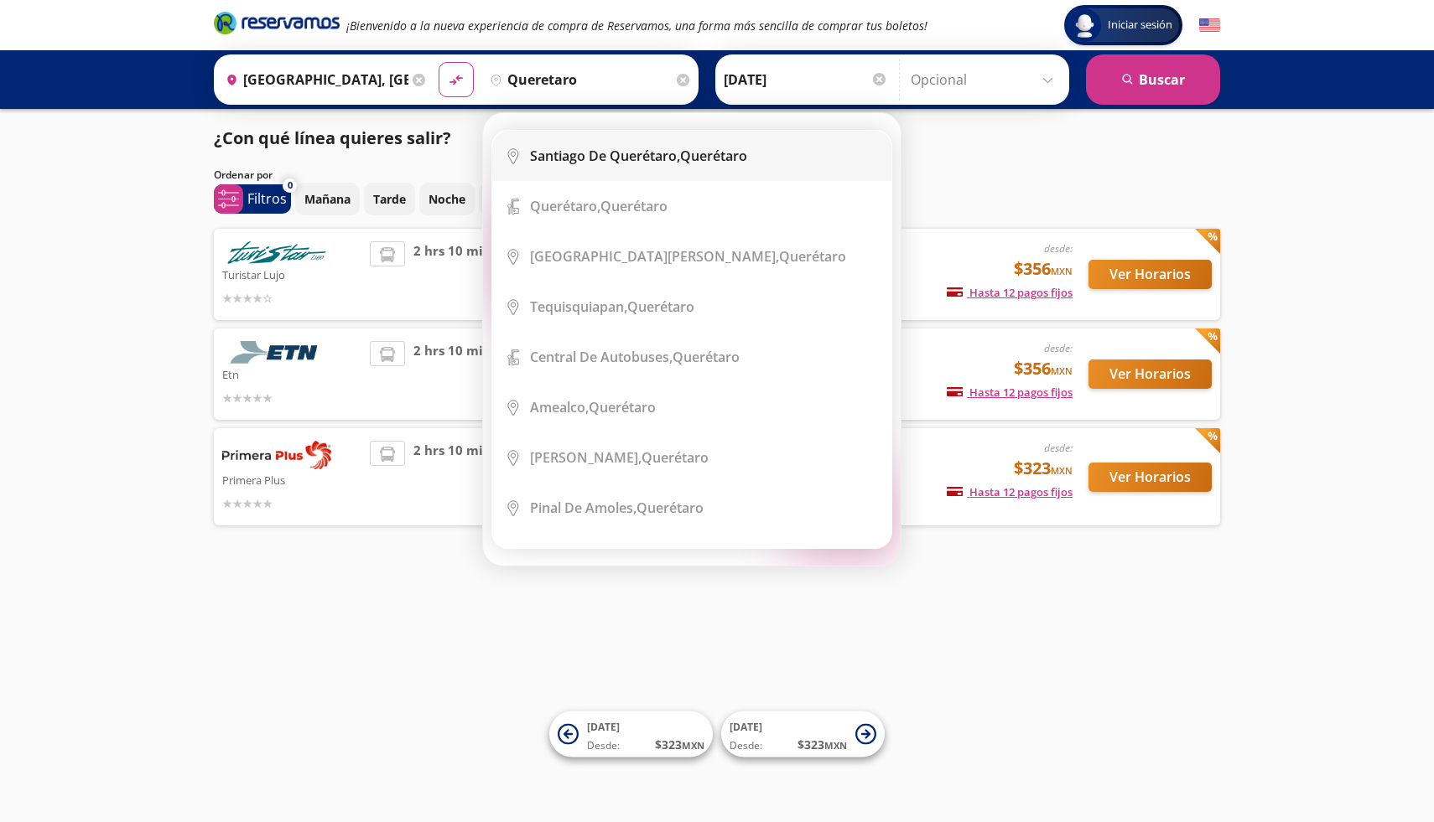
click at [592, 151] on b "Santiago de Querétaro," at bounding box center [605, 156] width 150 height 18
type input "[PERSON_NAME] de Querétaro, [GEOGRAPHIC_DATA]"
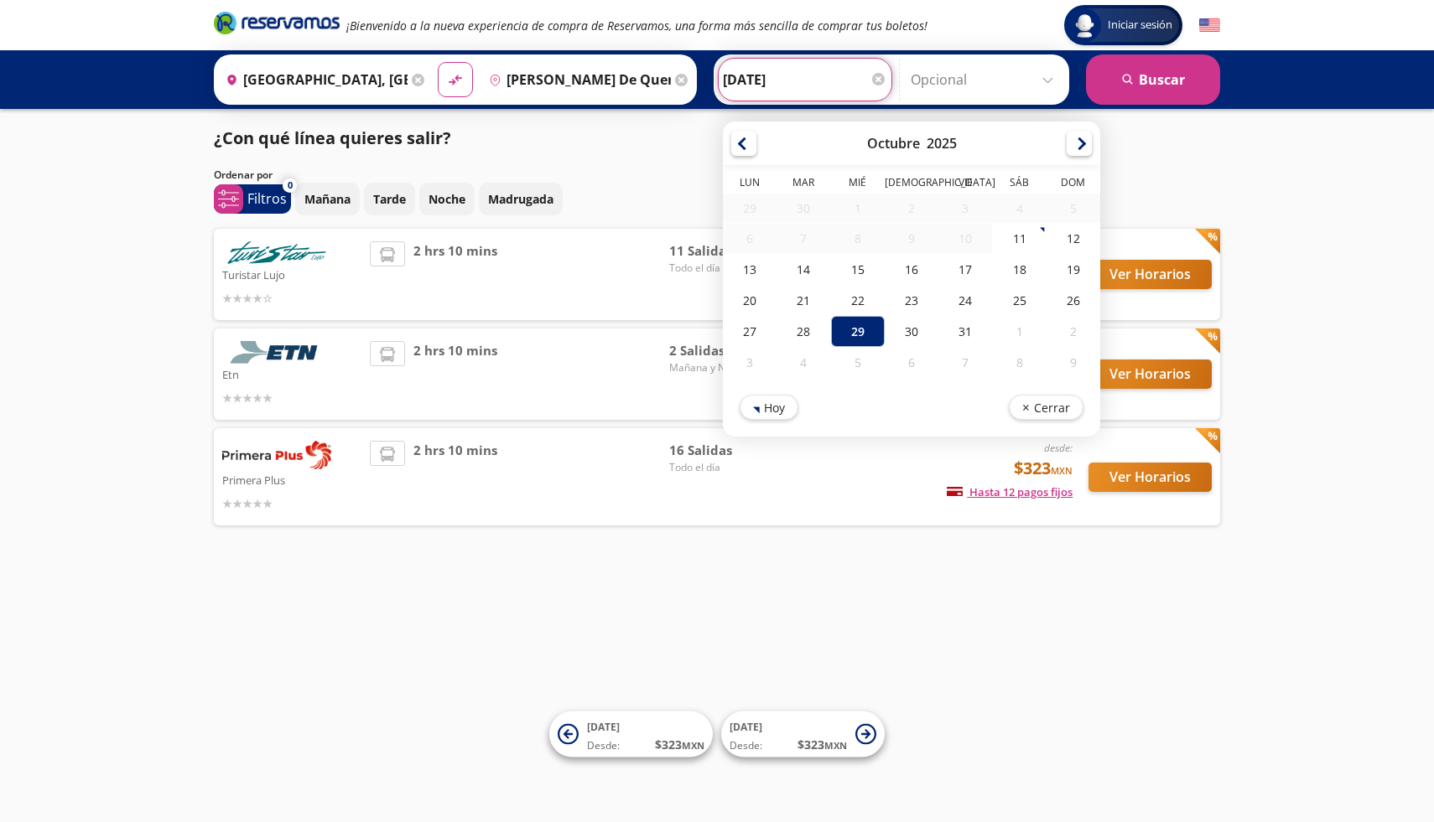
click at [789, 83] on input "[DATE]" at bounding box center [805, 80] width 164 height 42
click at [1082, 146] on div at bounding box center [1078, 140] width 25 height 25
click at [751, 338] on div "24" at bounding box center [750, 333] width 54 height 31
type input "[DATE]"
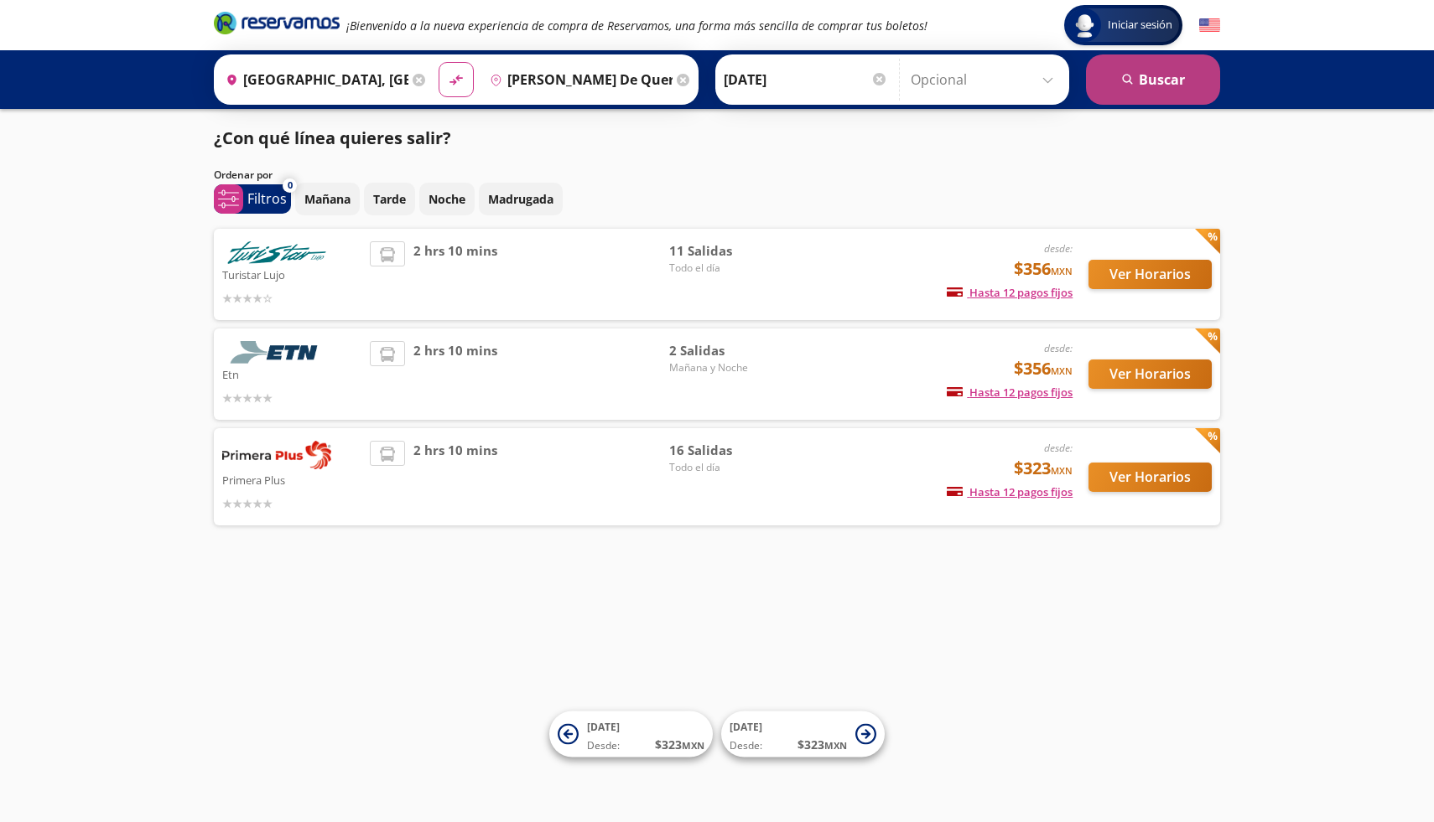
click at [1147, 85] on button "search [GEOGRAPHIC_DATA]" at bounding box center [1153, 79] width 134 height 50
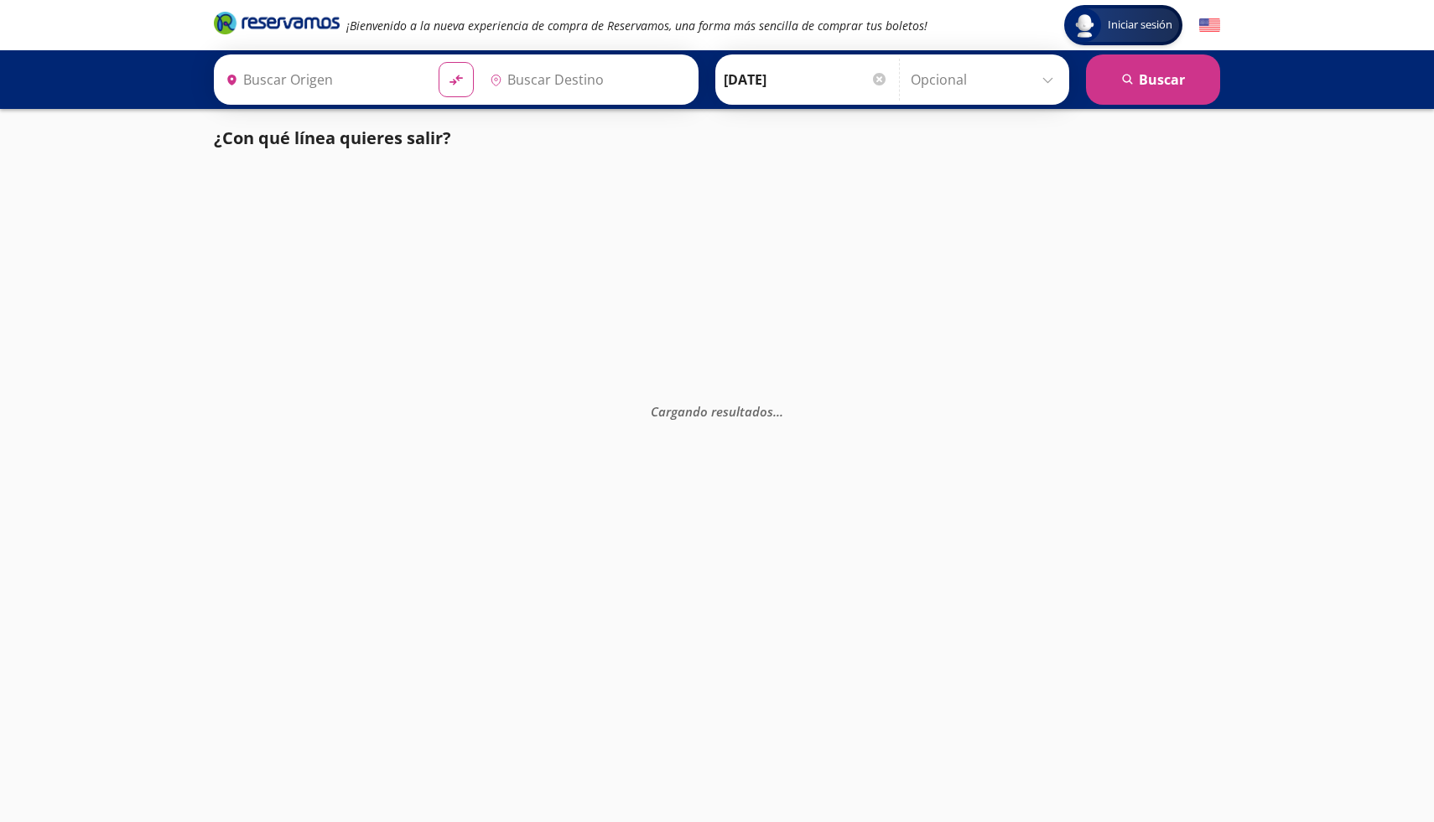
type input "[PERSON_NAME] de Querétaro, [GEOGRAPHIC_DATA]"
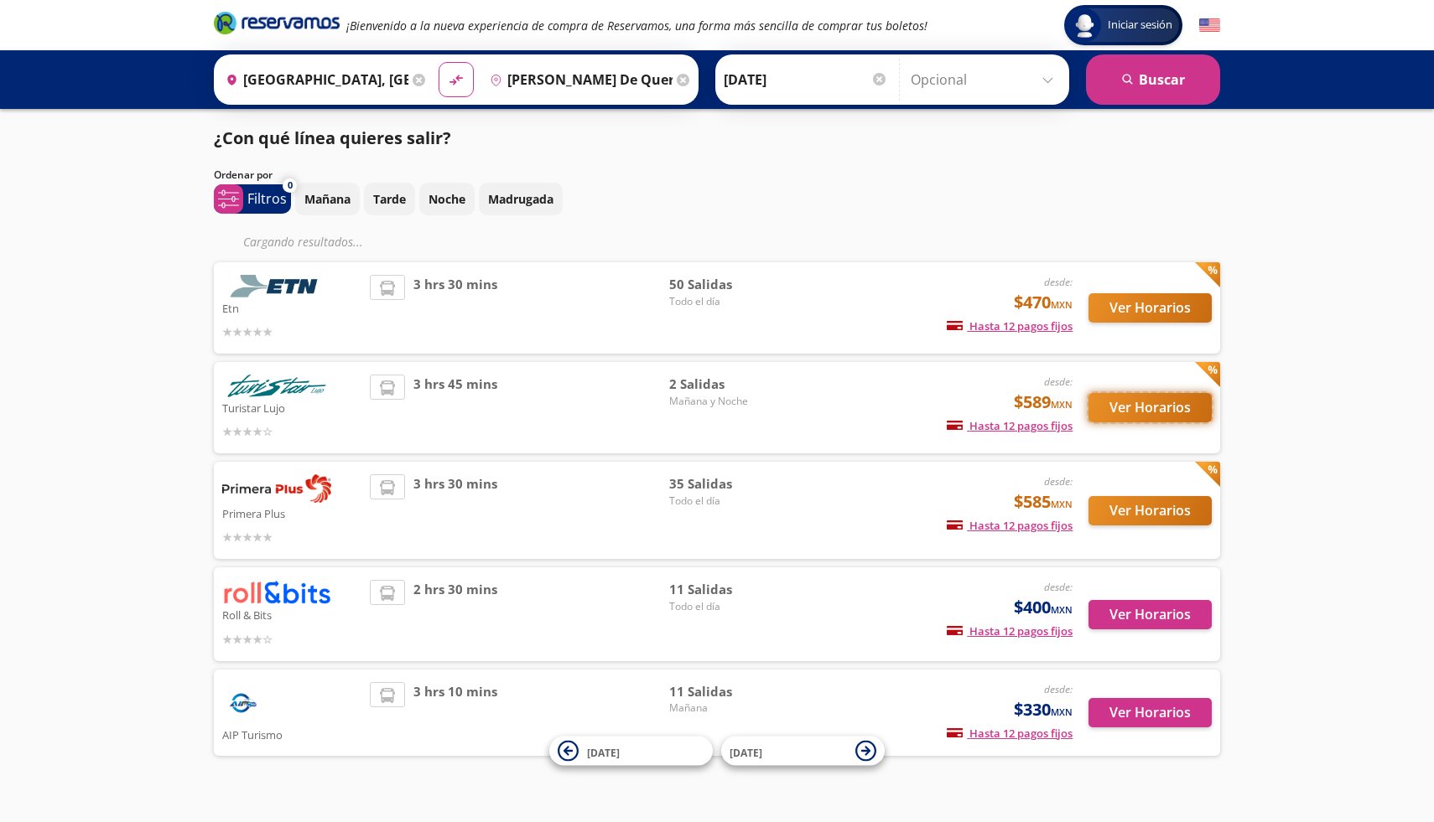
click at [1132, 411] on button "Ver Horarios" at bounding box center [1149, 407] width 123 height 29
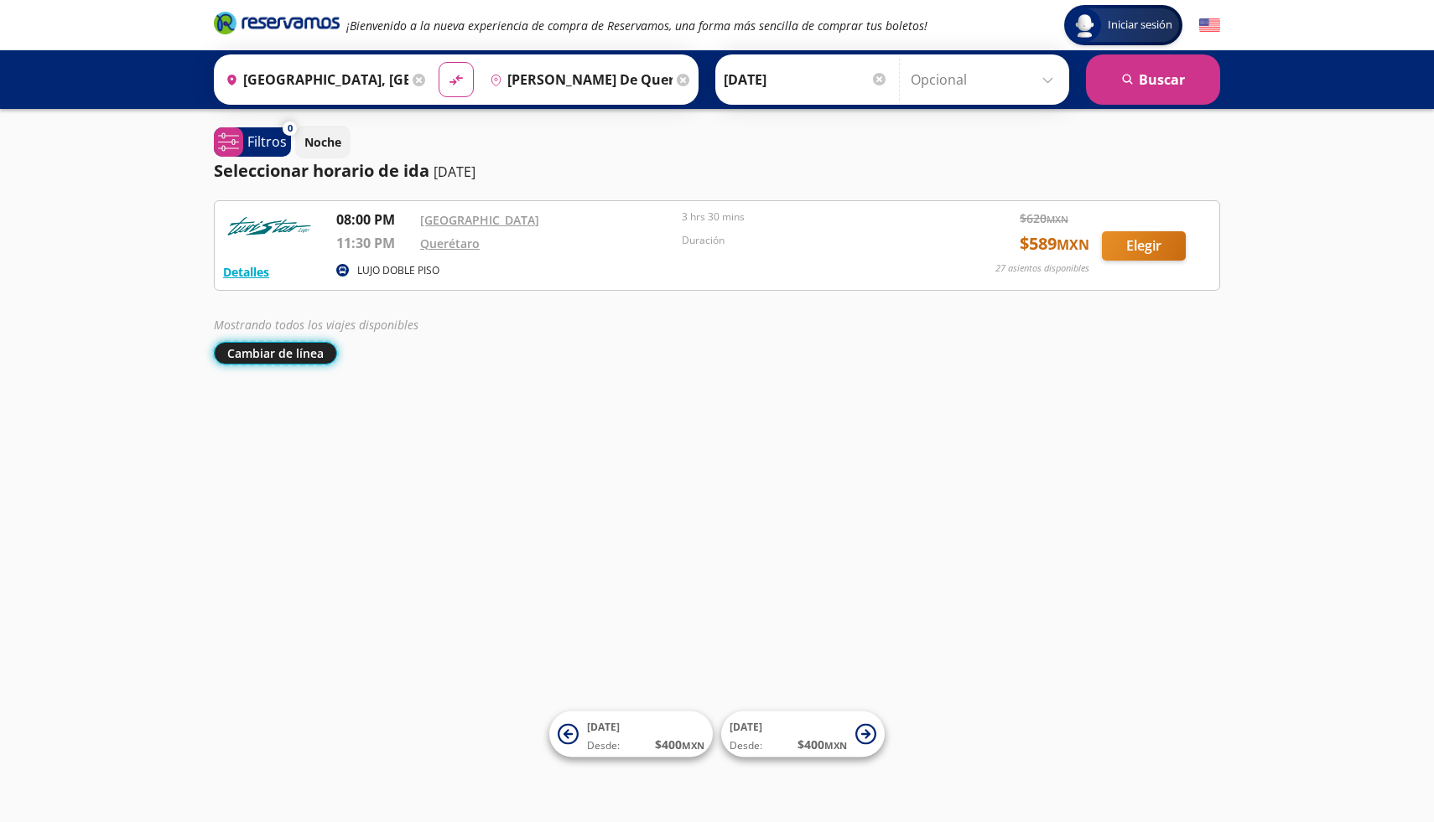
click at [276, 356] on button "Cambiar de línea" at bounding box center [275, 353] width 123 height 23
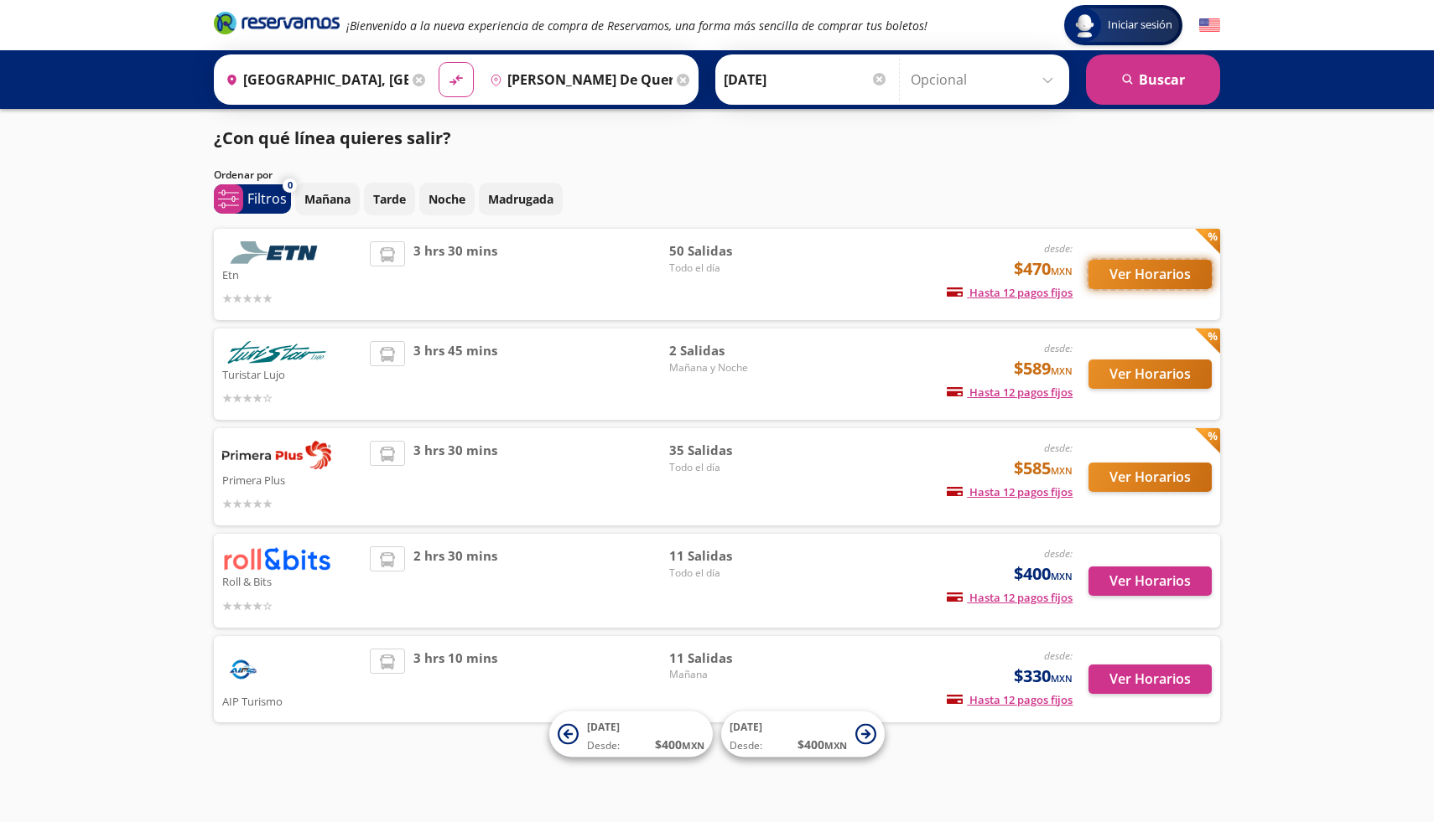
click at [1129, 273] on button "Ver Horarios" at bounding box center [1149, 274] width 123 height 29
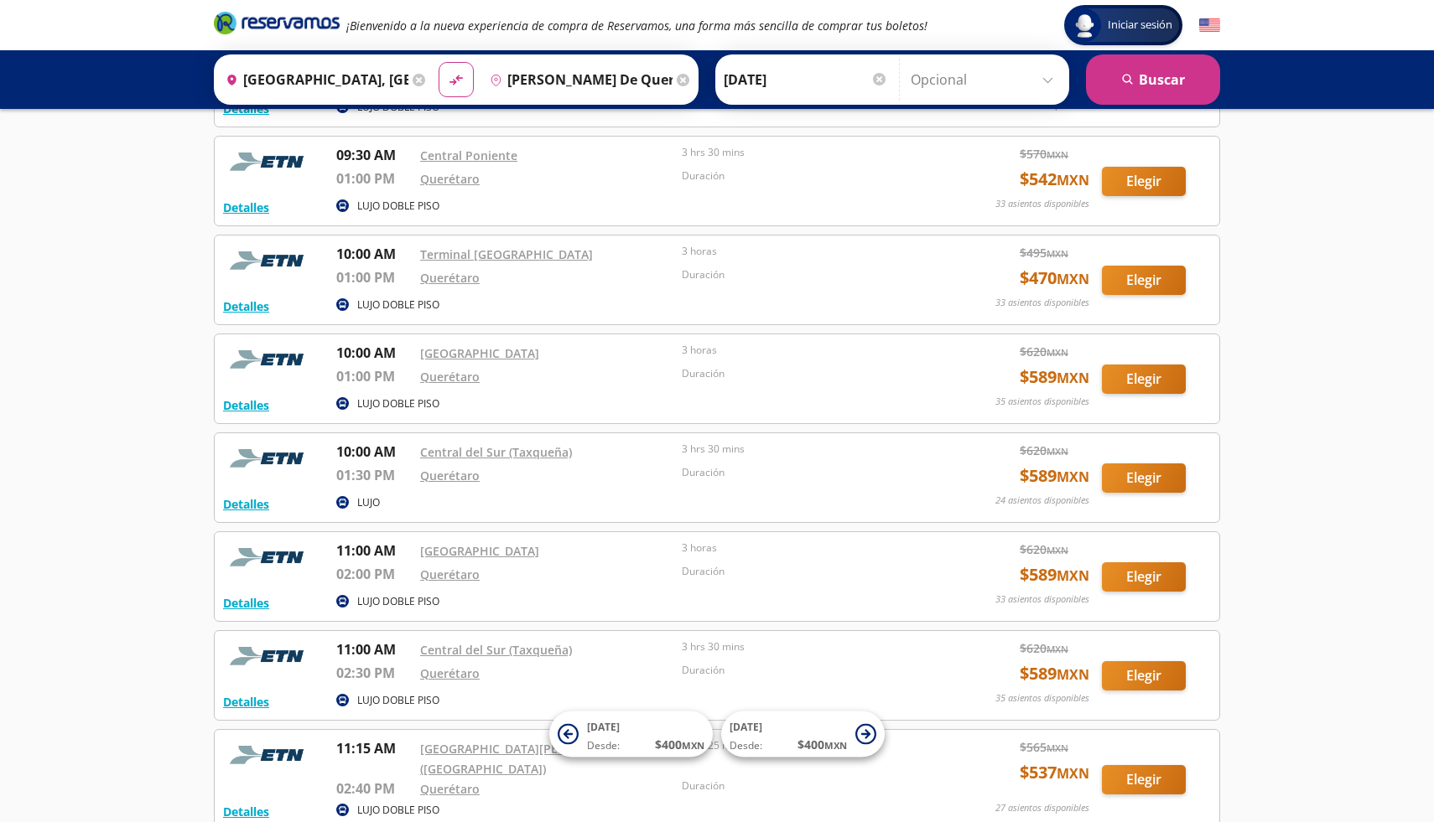
scroll to position [1347, 0]
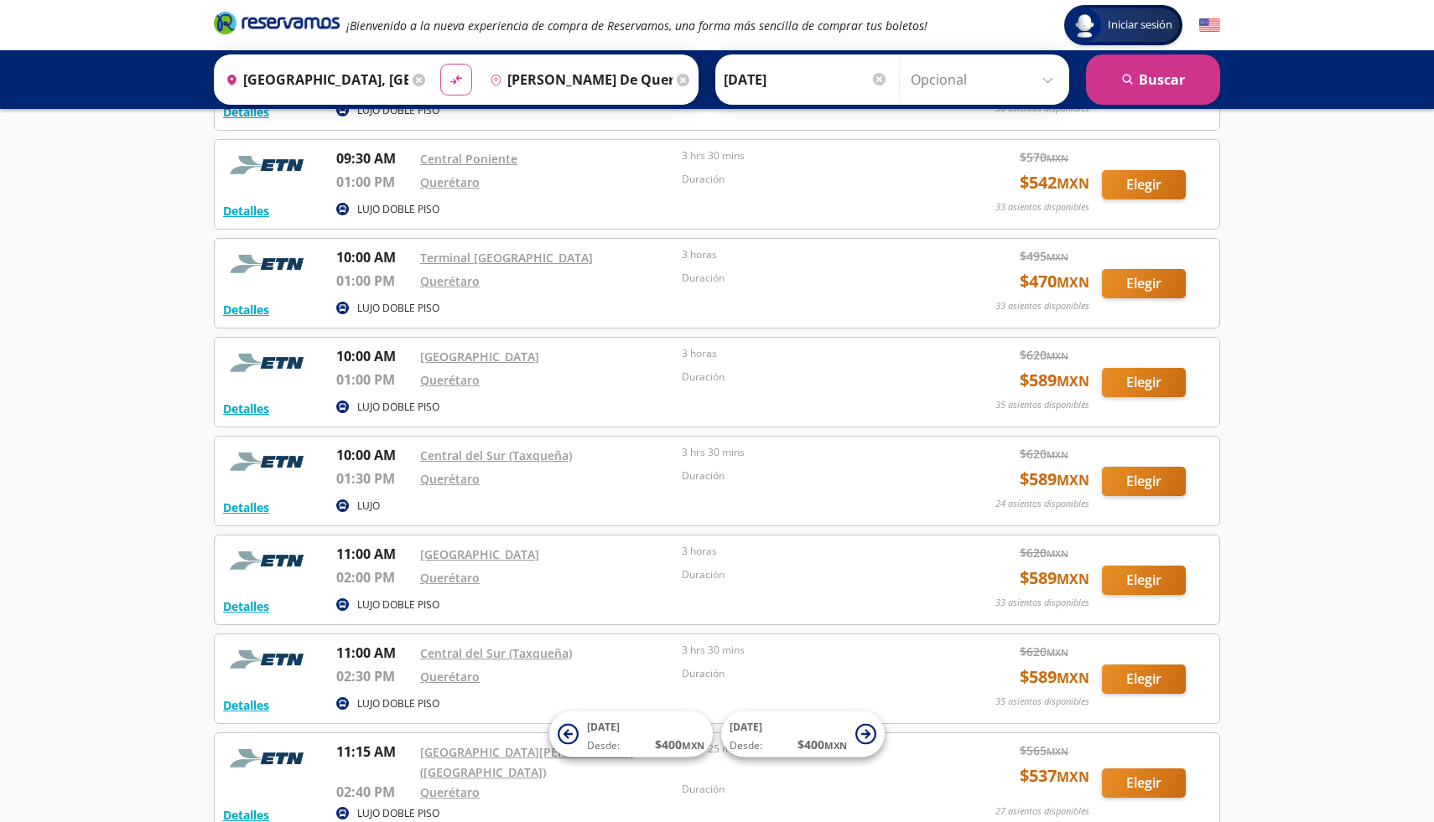
click at [458, 80] on icon at bounding box center [456, 79] width 12 height 9
type input "[PERSON_NAME] de Querétaro, [GEOGRAPHIC_DATA]"
type input "[GEOGRAPHIC_DATA], [GEOGRAPHIC_DATA]"
click at [826, 77] on input "[DATE]" at bounding box center [806, 80] width 164 height 42
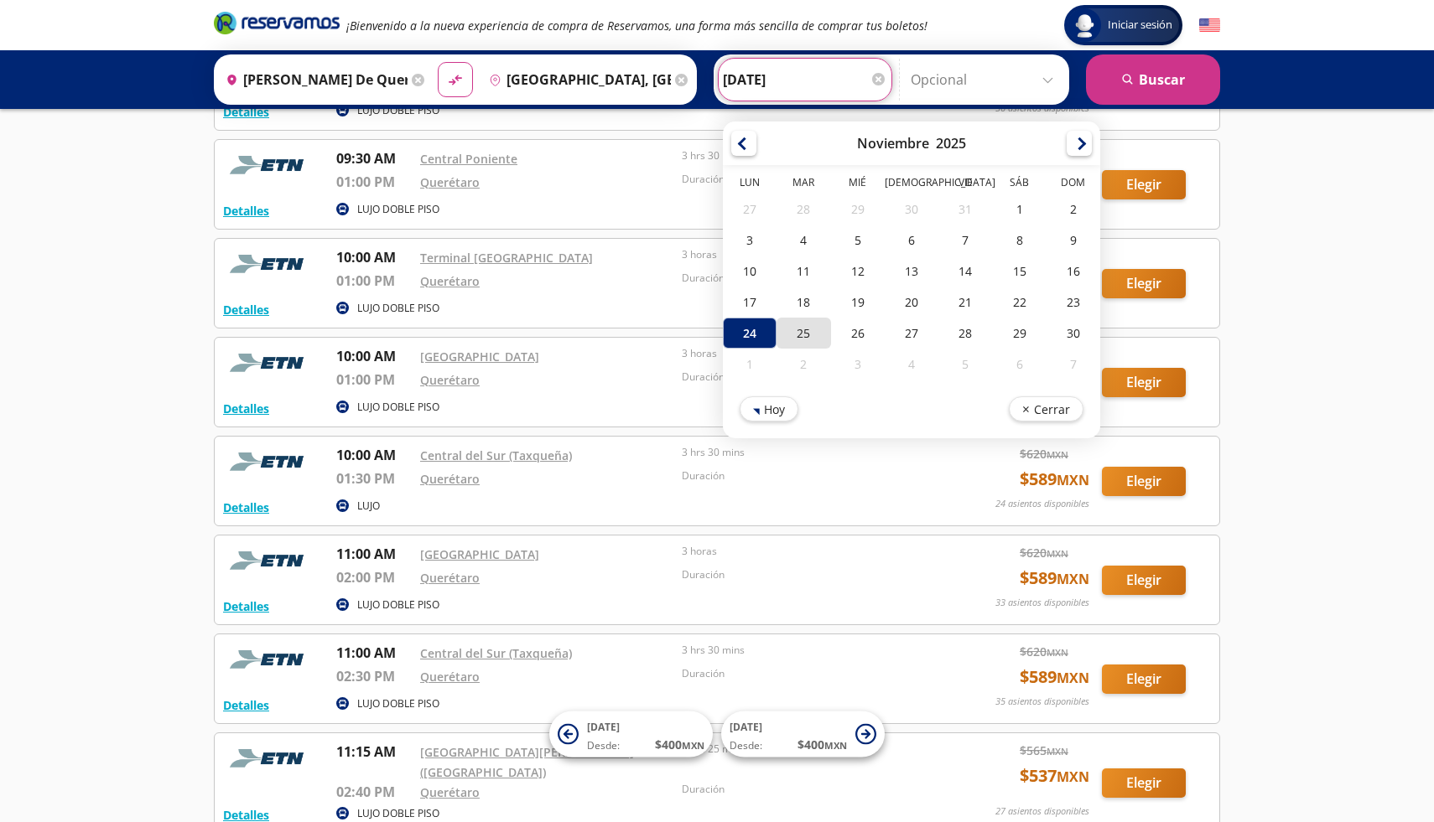
click at [803, 331] on div "25" at bounding box center [803, 333] width 54 height 31
type input "[DATE]"
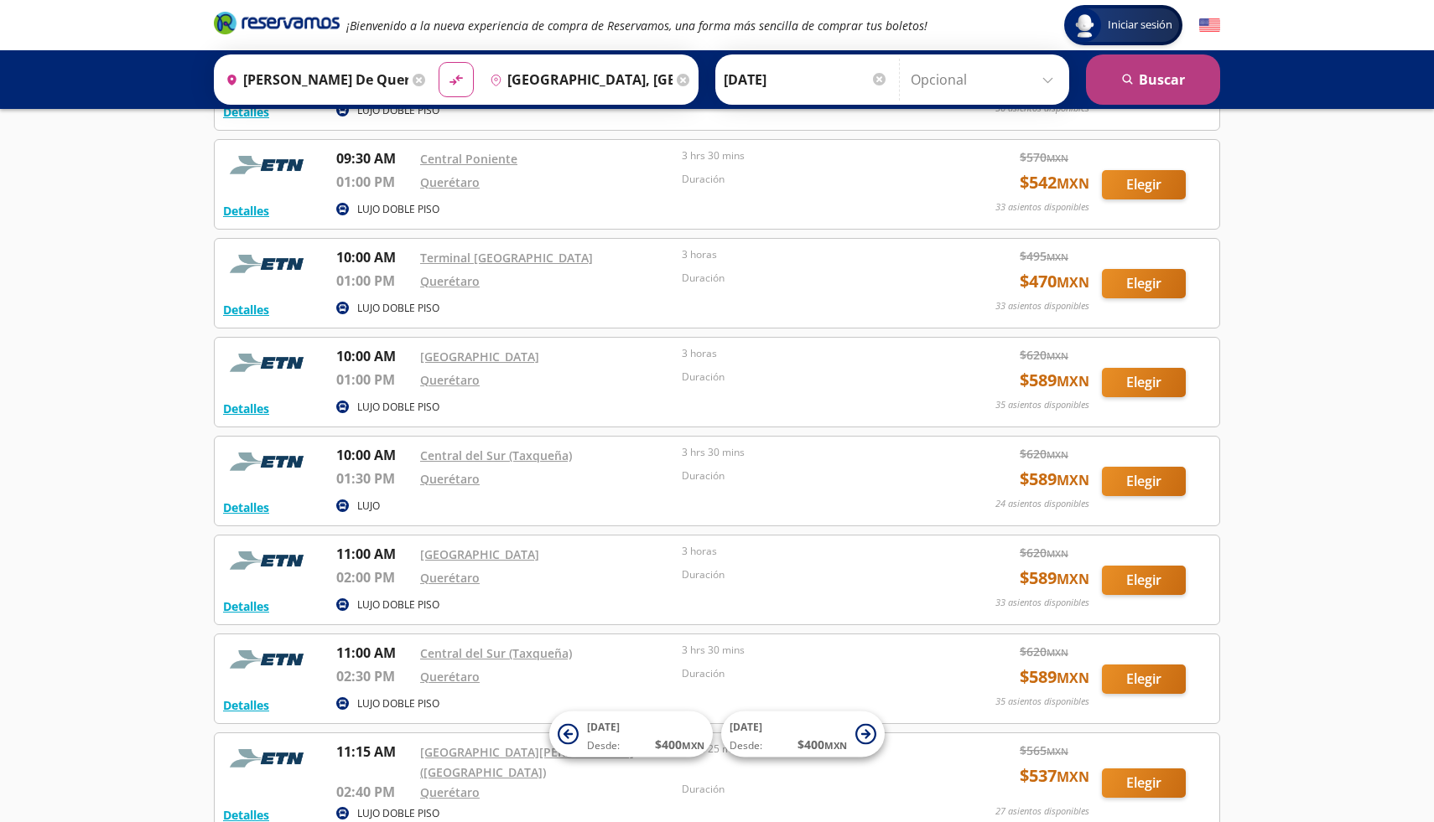
click at [1154, 79] on button "search [GEOGRAPHIC_DATA]" at bounding box center [1153, 79] width 134 height 50
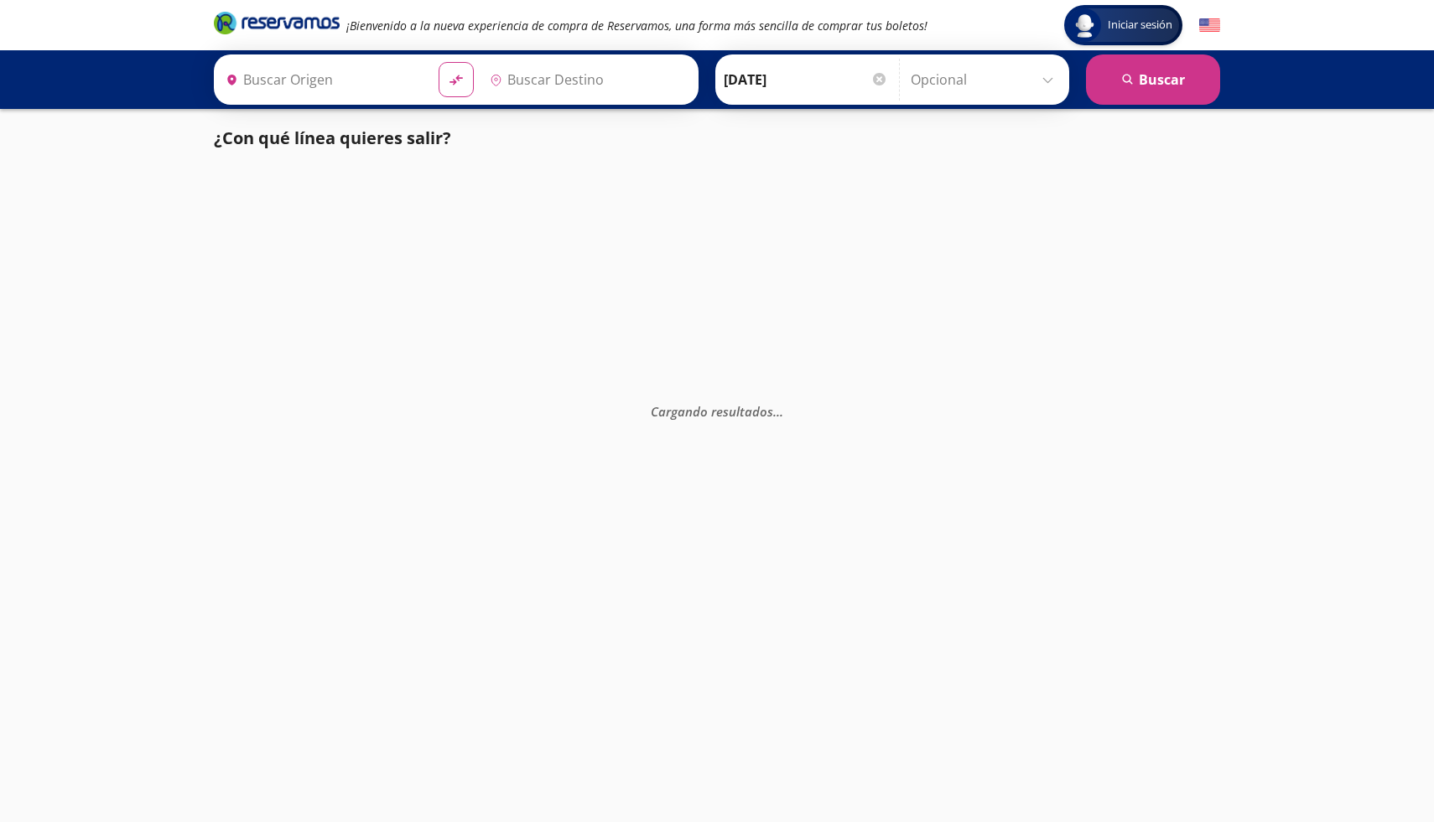
type input "[PERSON_NAME] de Querétaro, [GEOGRAPHIC_DATA]"
type input "[GEOGRAPHIC_DATA], [GEOGRAPHIC_DATA]"
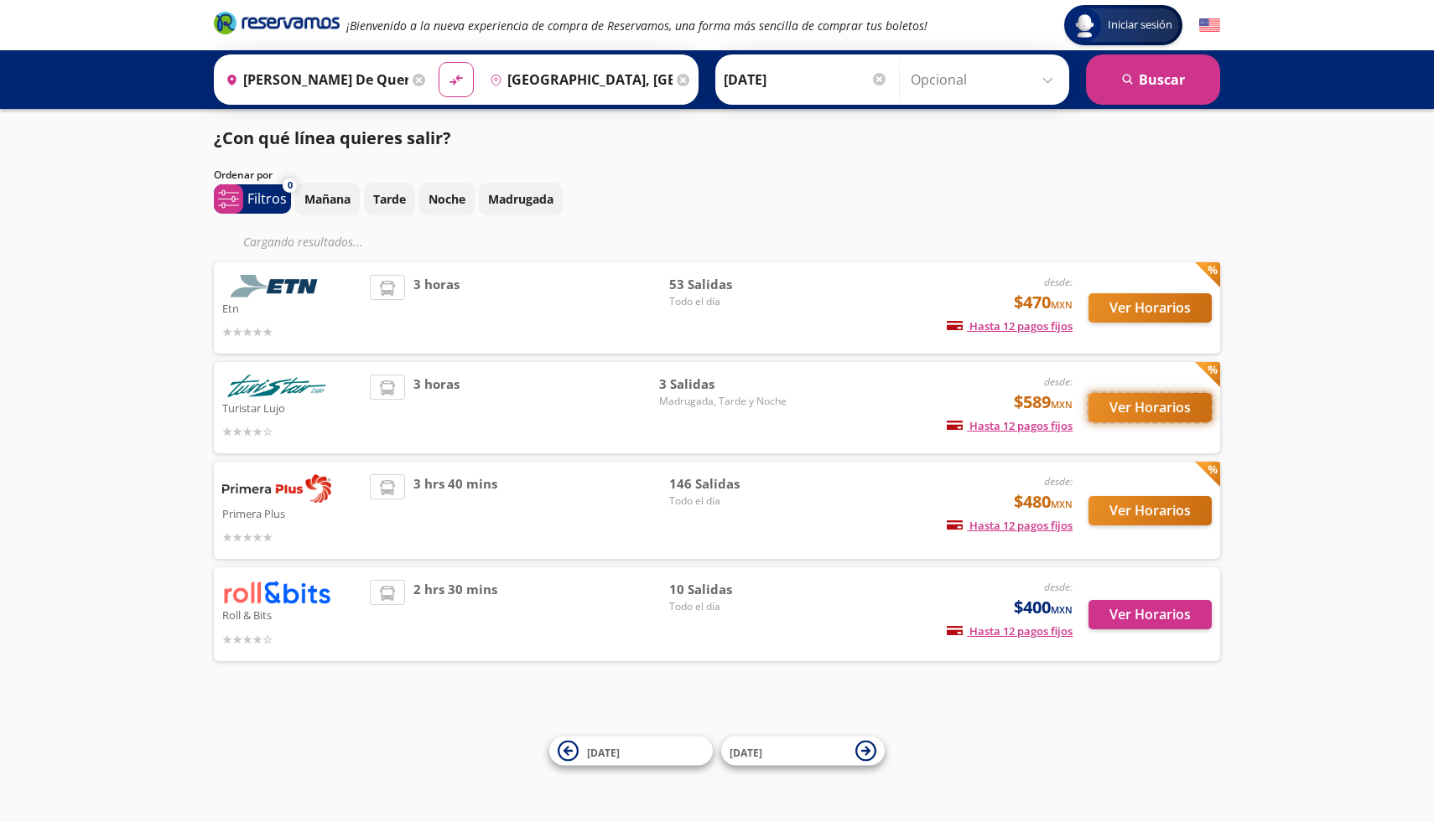
click at [1181, 414] on button "Ver Horarios" at bounding box center [1149, 407] width 123 height 29
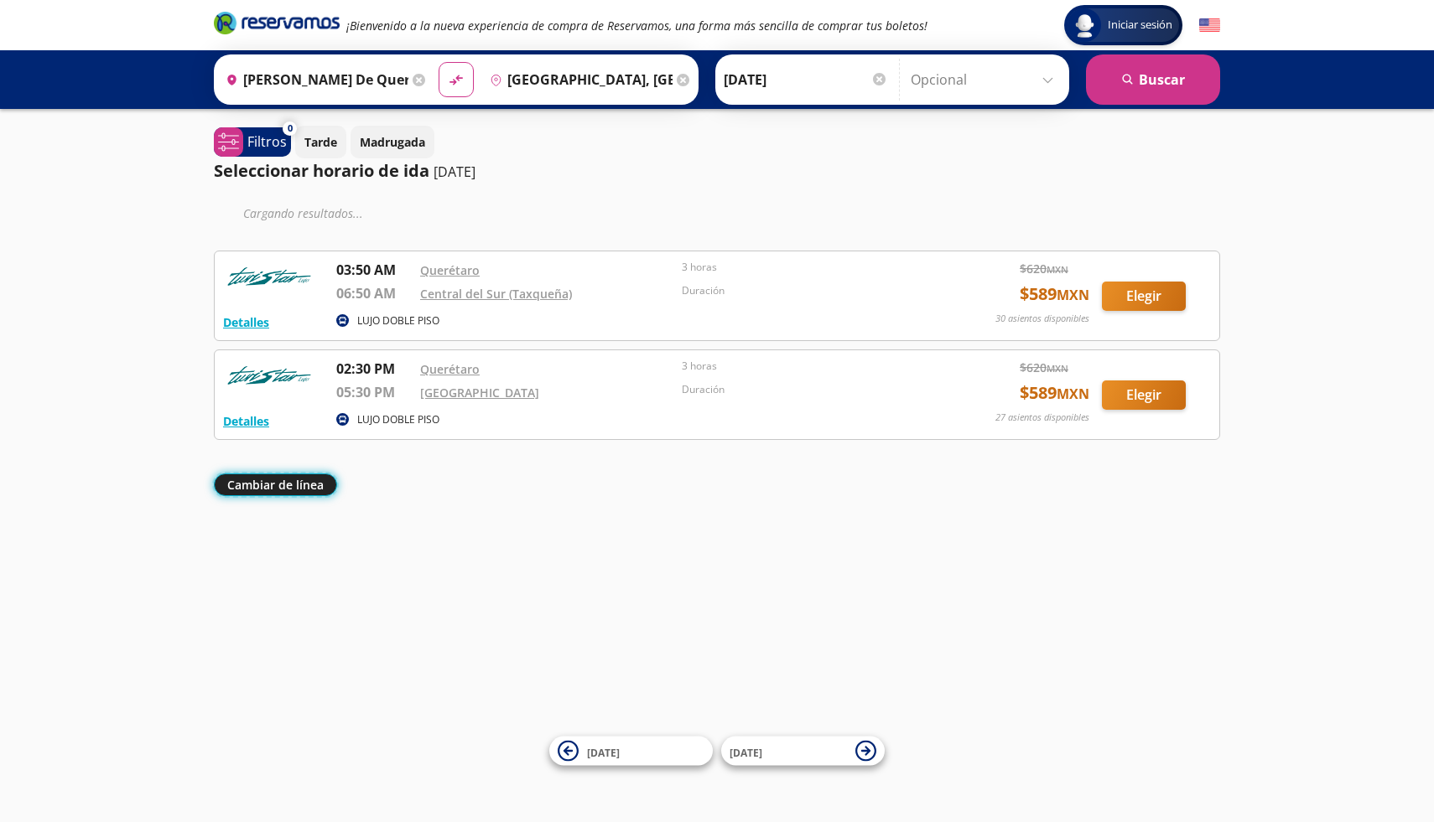
click at [309, 490] on button "Cambiar de línea" at bounding box center [275, 485] width 123 height 23
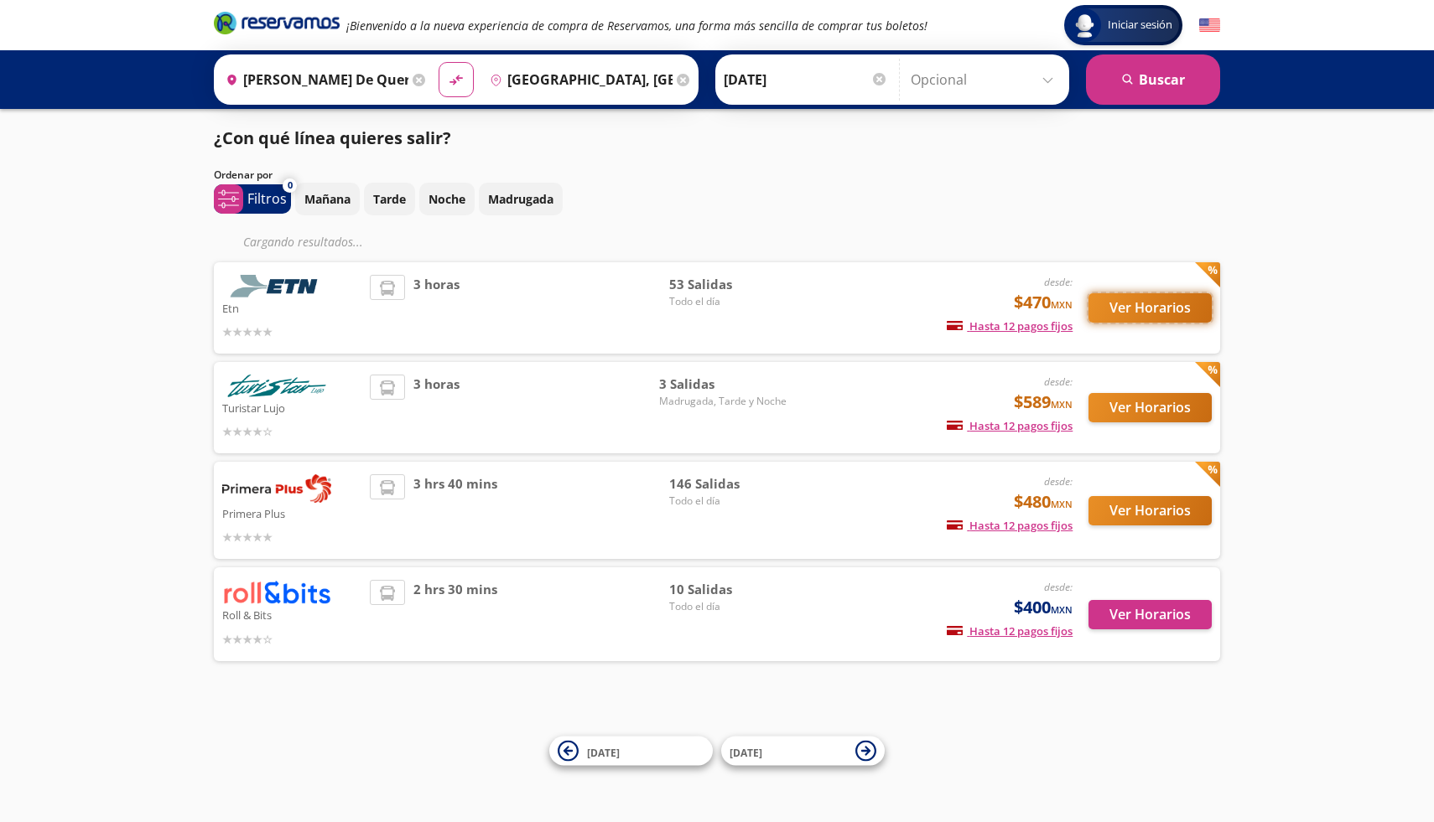
click at [1192, 305] on button "Ver Horarios" at bounding box center [1149, 307] width 123 height 29
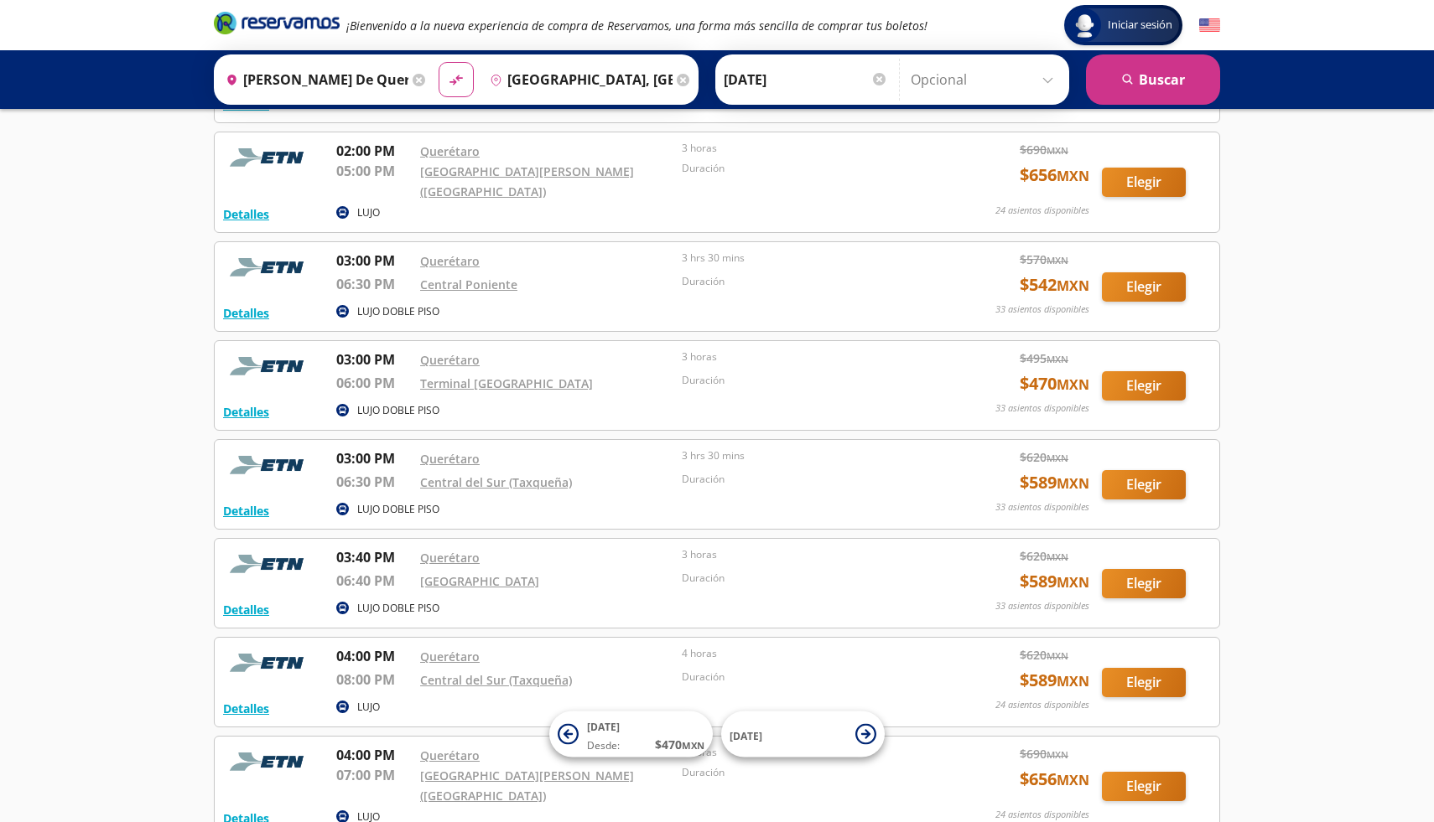
scroll to position [3484, 0]
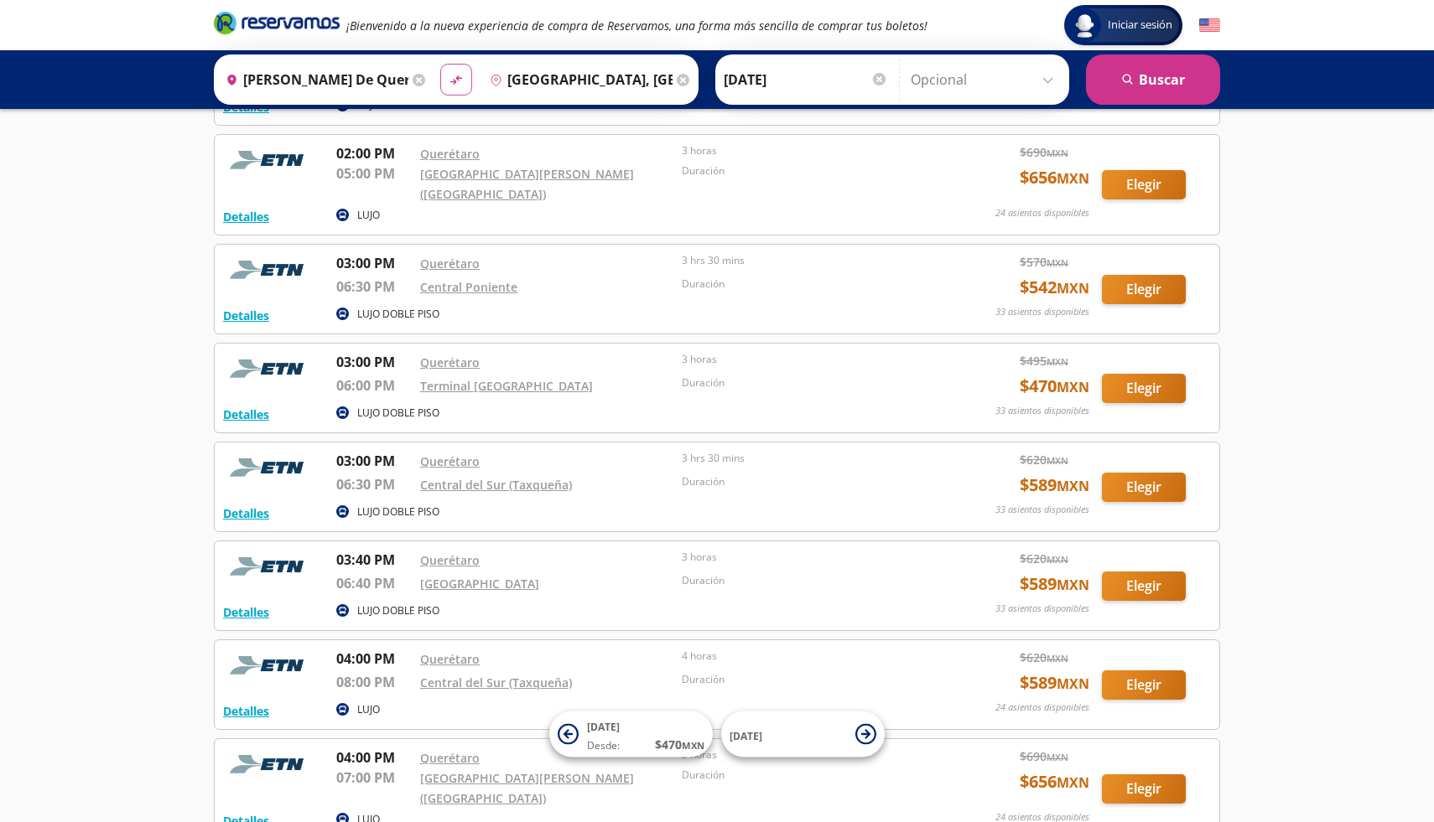
click at [456, 79] on icon at bounding box center [456, 79] width 12 height 9
type input "[GEOGRAPHIC_DATA], [GEOGRAPHIC_DATA]"
type input "[PERSON_NAME] de Querétaro, [GEOGRAPHIC_DATA]"
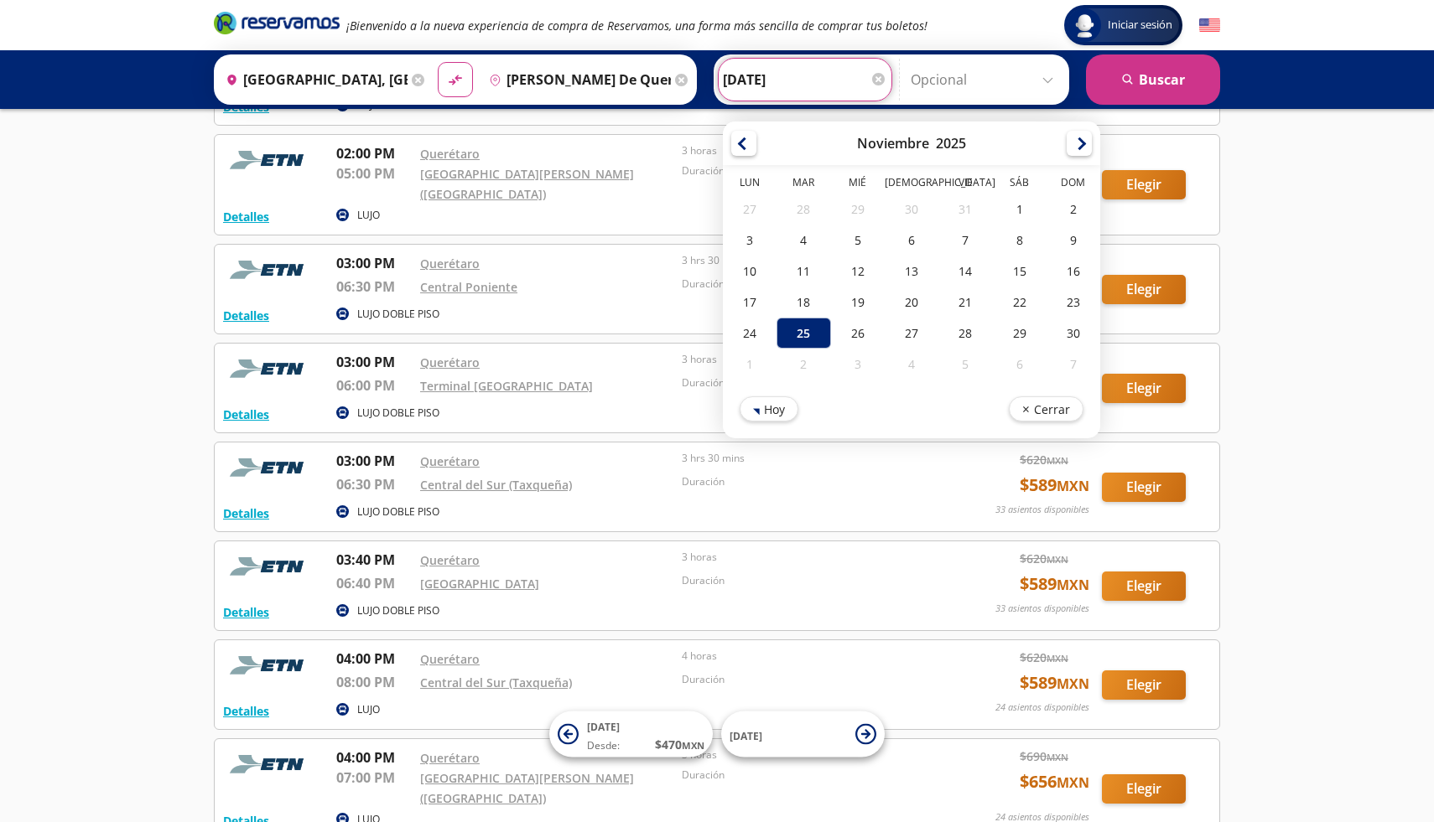
click at [819, 81] on input "[DATE]" at bounding box center [805, 80] width 164 height 42
click at [751, 332] on div "24" at bounding box center [750, 333] width 54 height 31
type input "[DATE]"
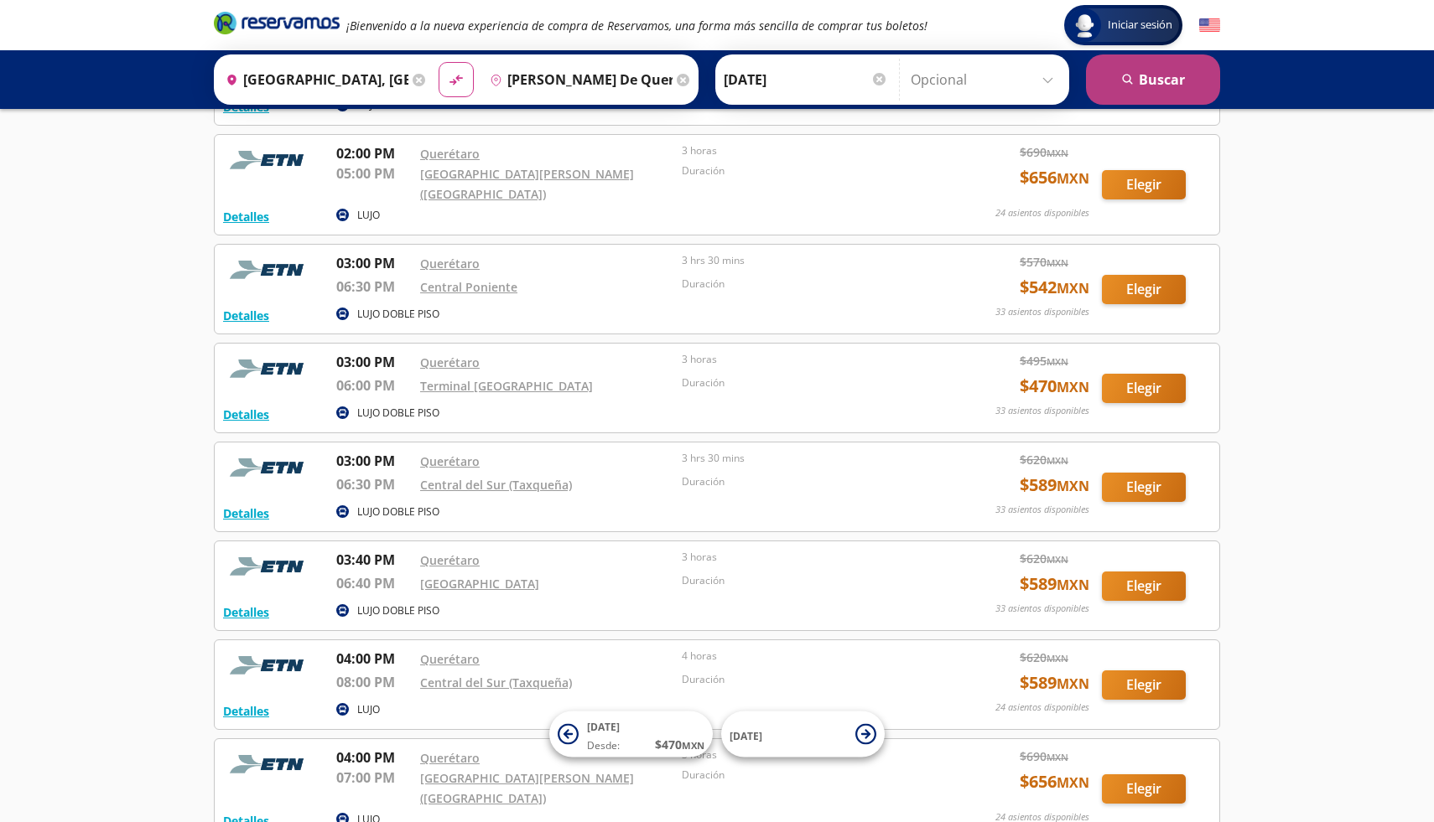
click at [1150, 86] on button "search [GEOGRAPHIC_DATA]" at bounding box center [1153, 79] width 134 height 50
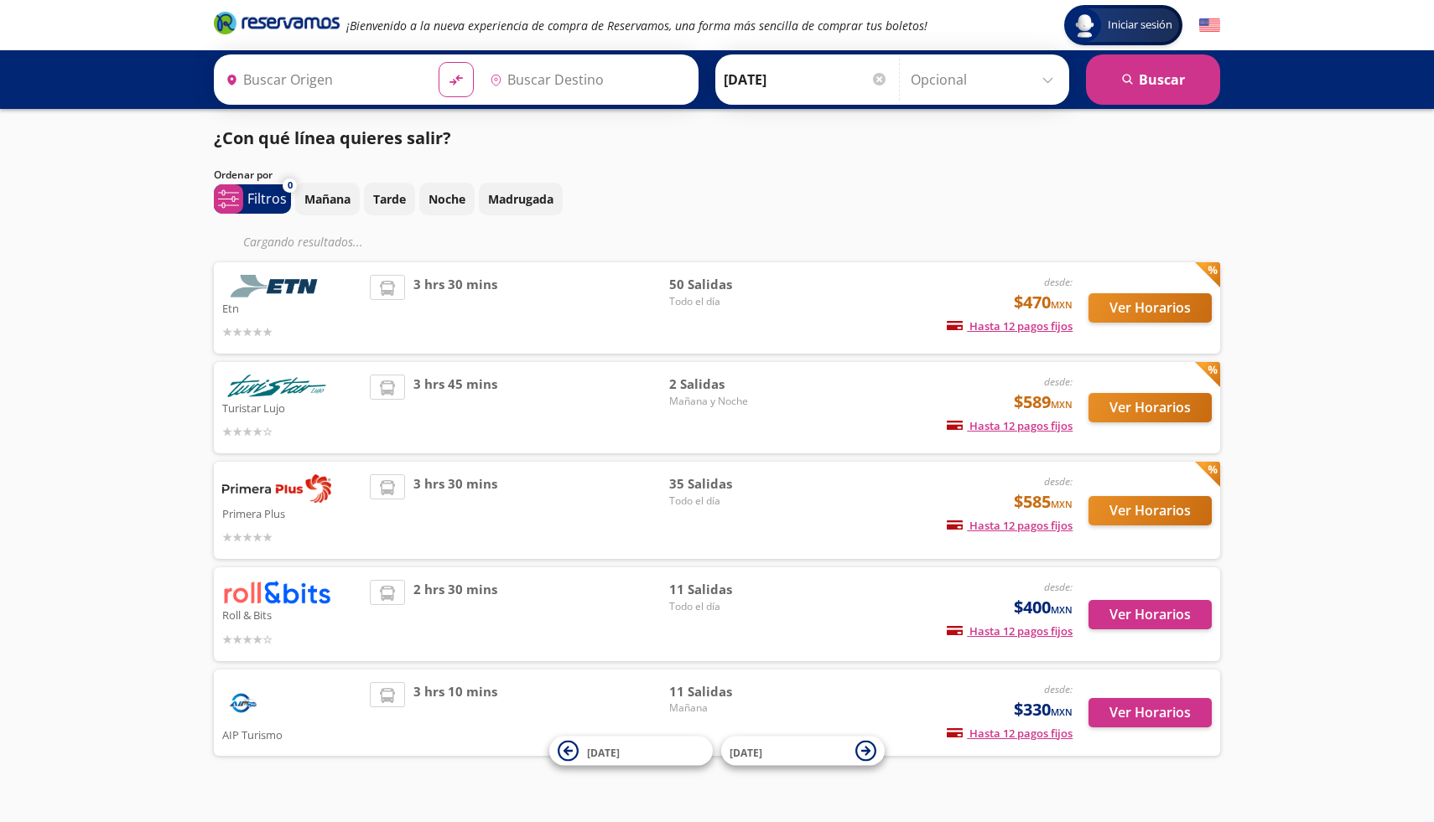
type input "[GEOGRAPHIC_DATA], [GEOGRAPHIC_DATA]"
type input "[PERSON_NAME] de Querétaro, [GEOGRAPHIC_DATA]"
click at [359, 636] on div at bounding box center [291, 639] width 139 height 20
click at [1145, 611] on button "Ver Horarios" at bounding box center [1149, 614] width 123 height 29
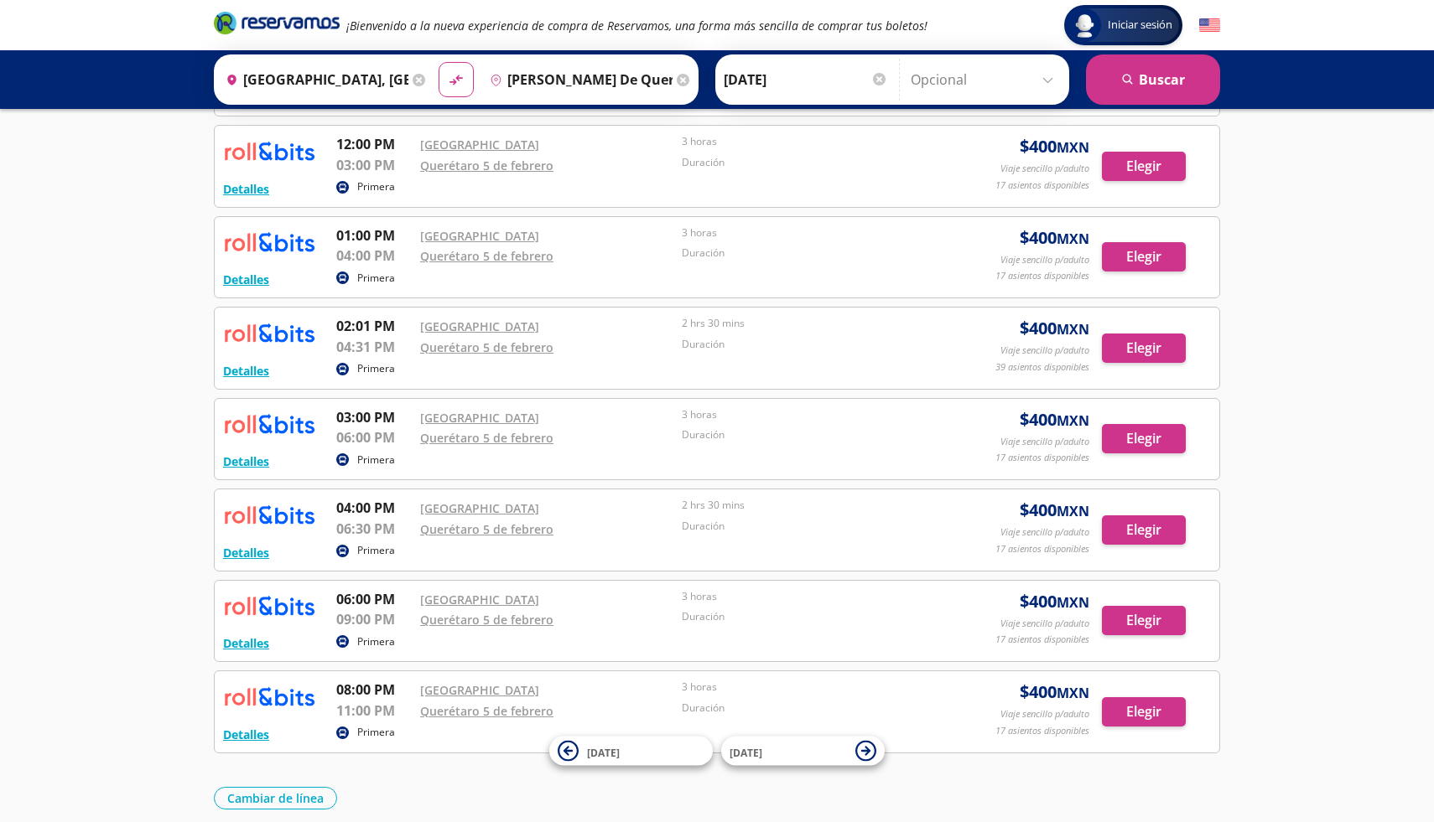
scroll to position [491, 0]
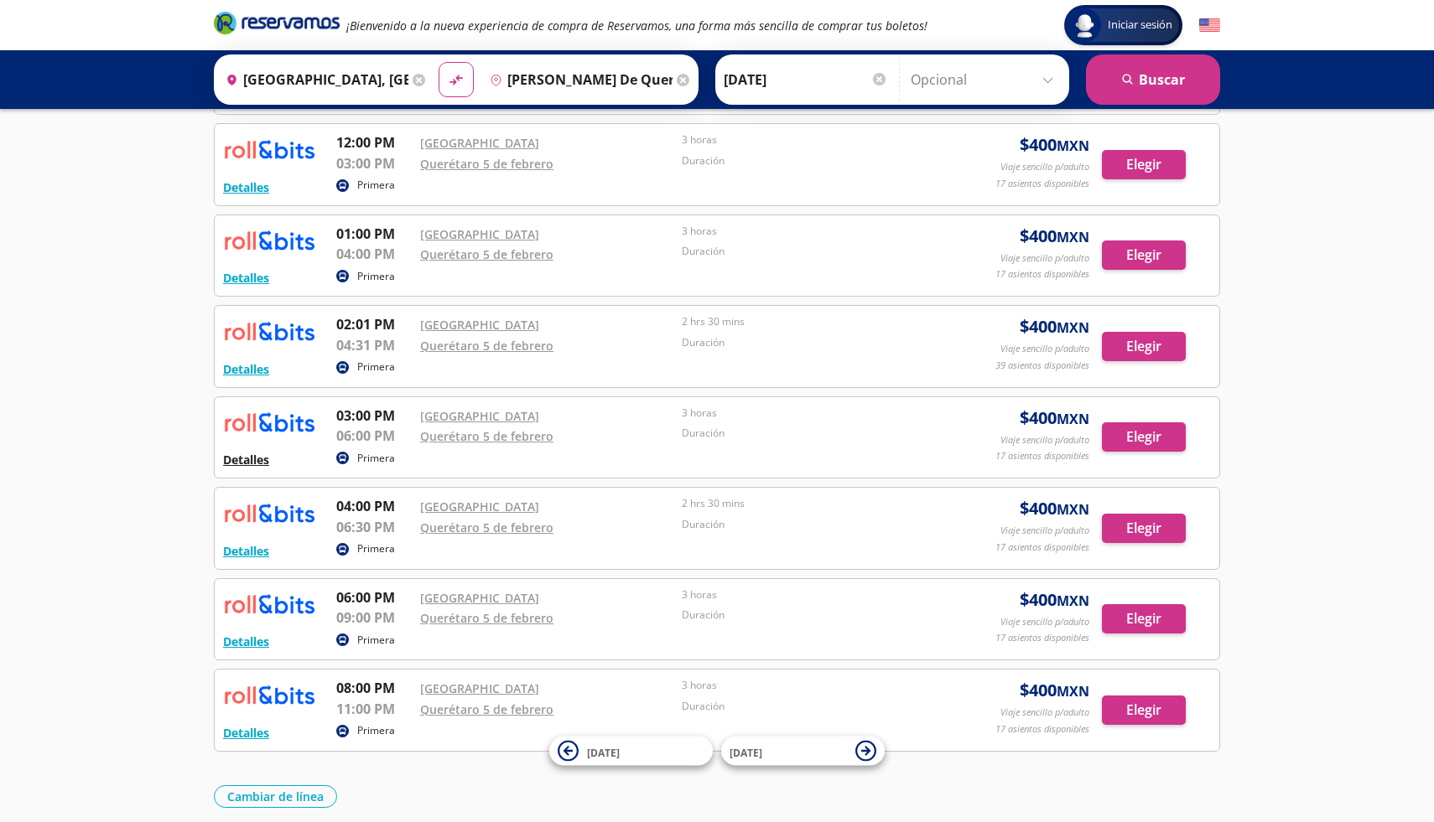
click at [249, 457] on button "Detalles" at bounding box center [246, 460] width 46 height 18
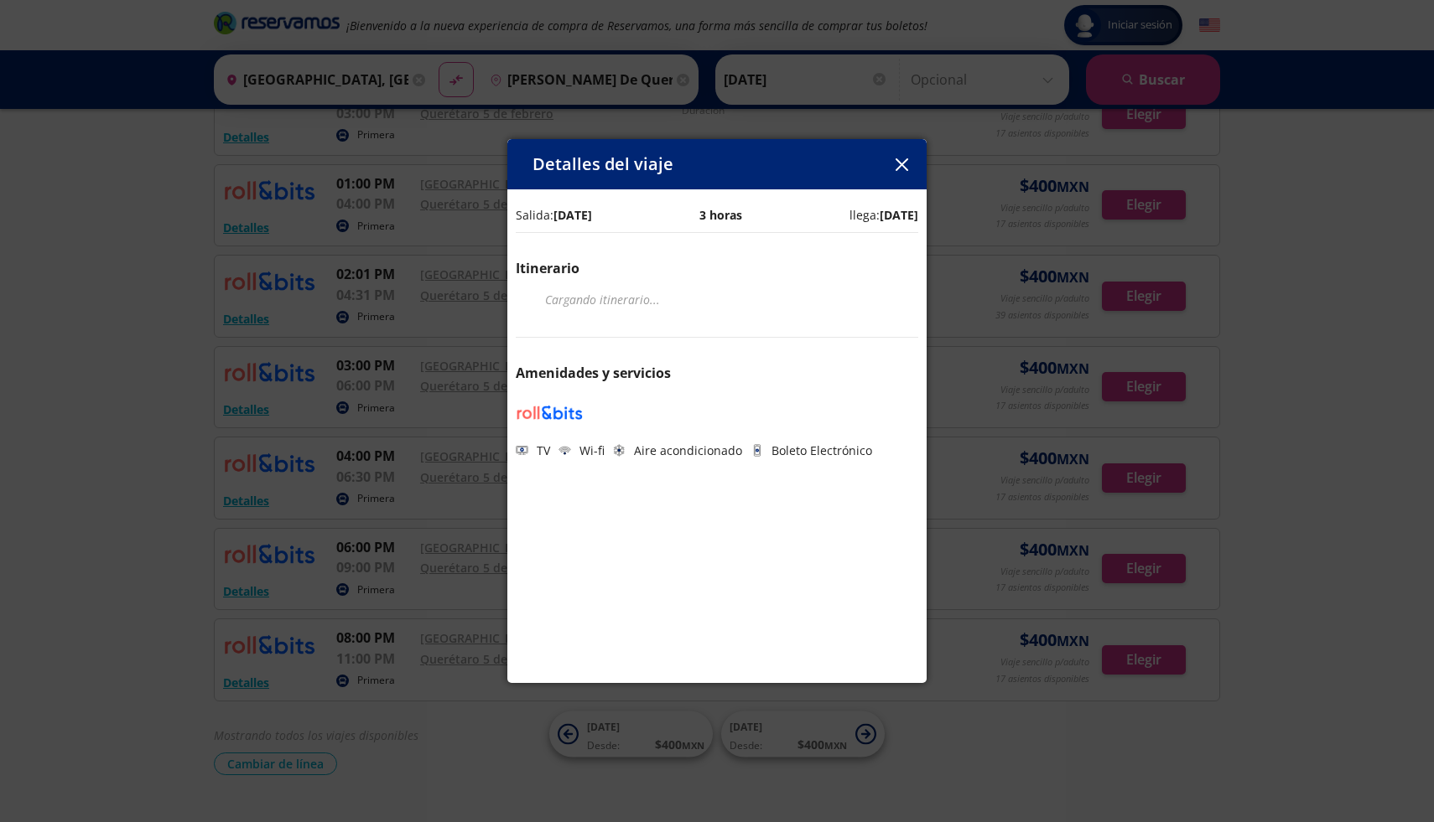
click at [905, 164] on icon "button" at bounding box center [901, 164] width 13 height 13
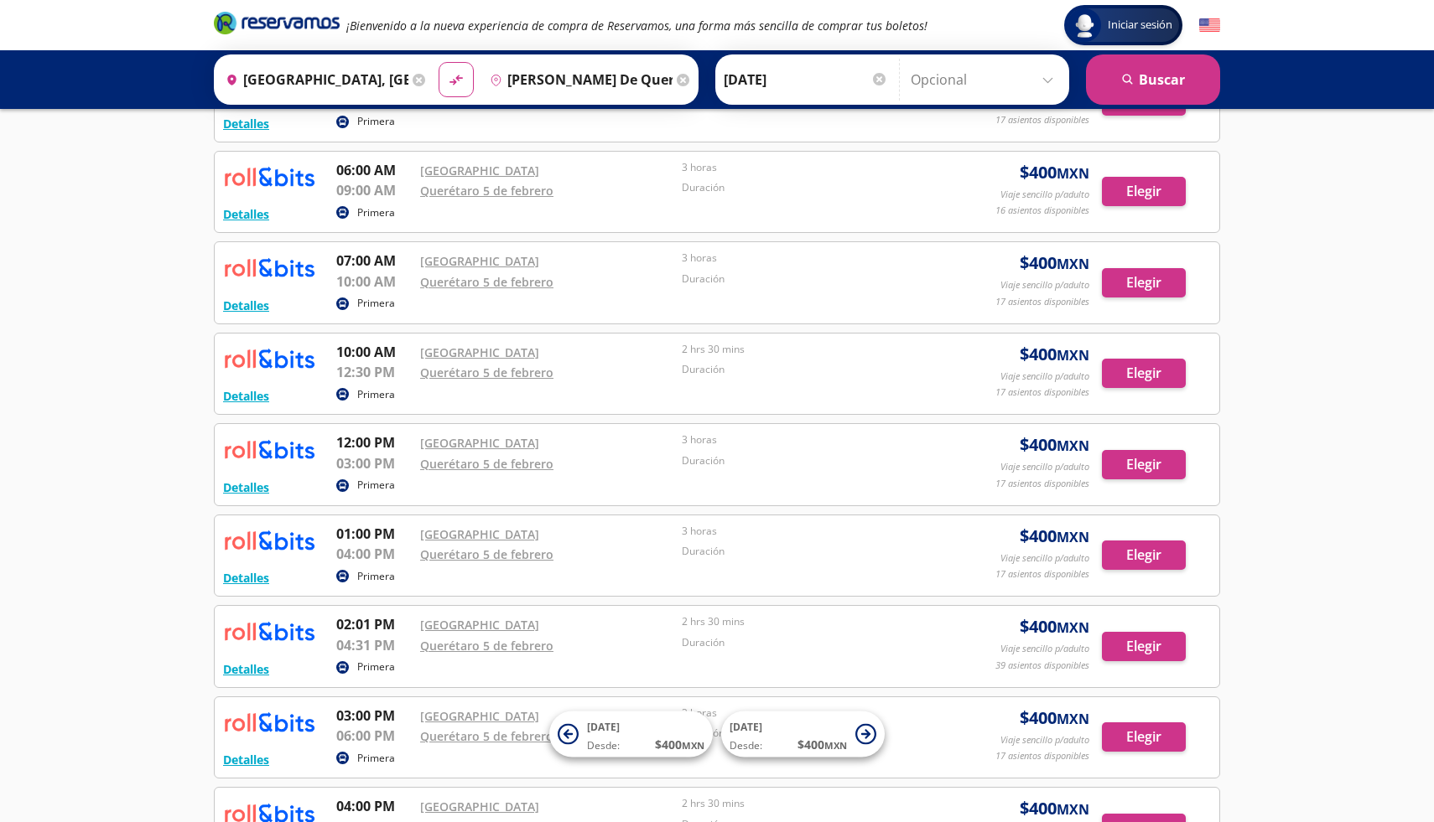
scroll to position [132, 0]
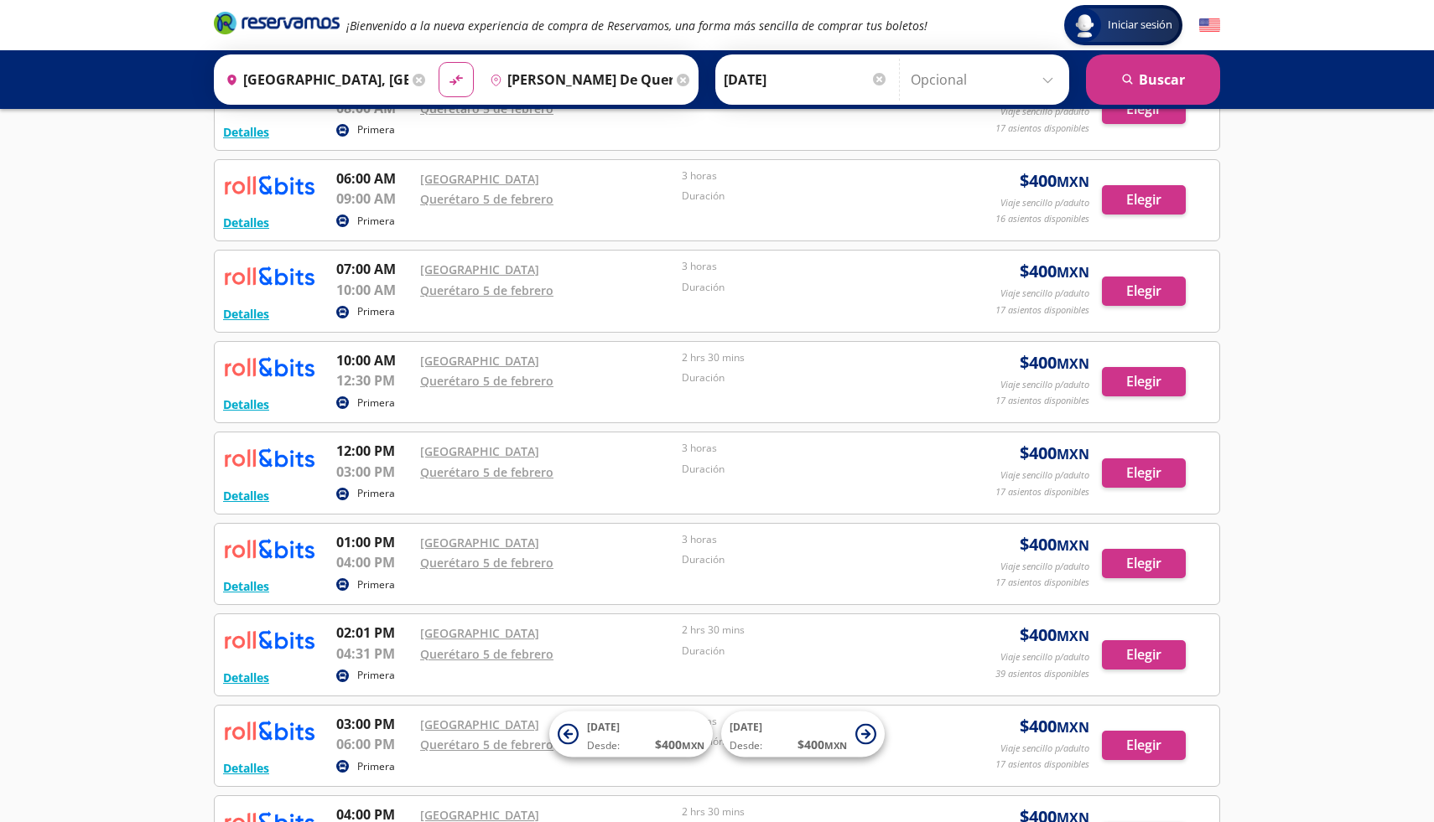
click at [381, 401] on p "Primera" at bounding box center [376, 403] width 38 height 15
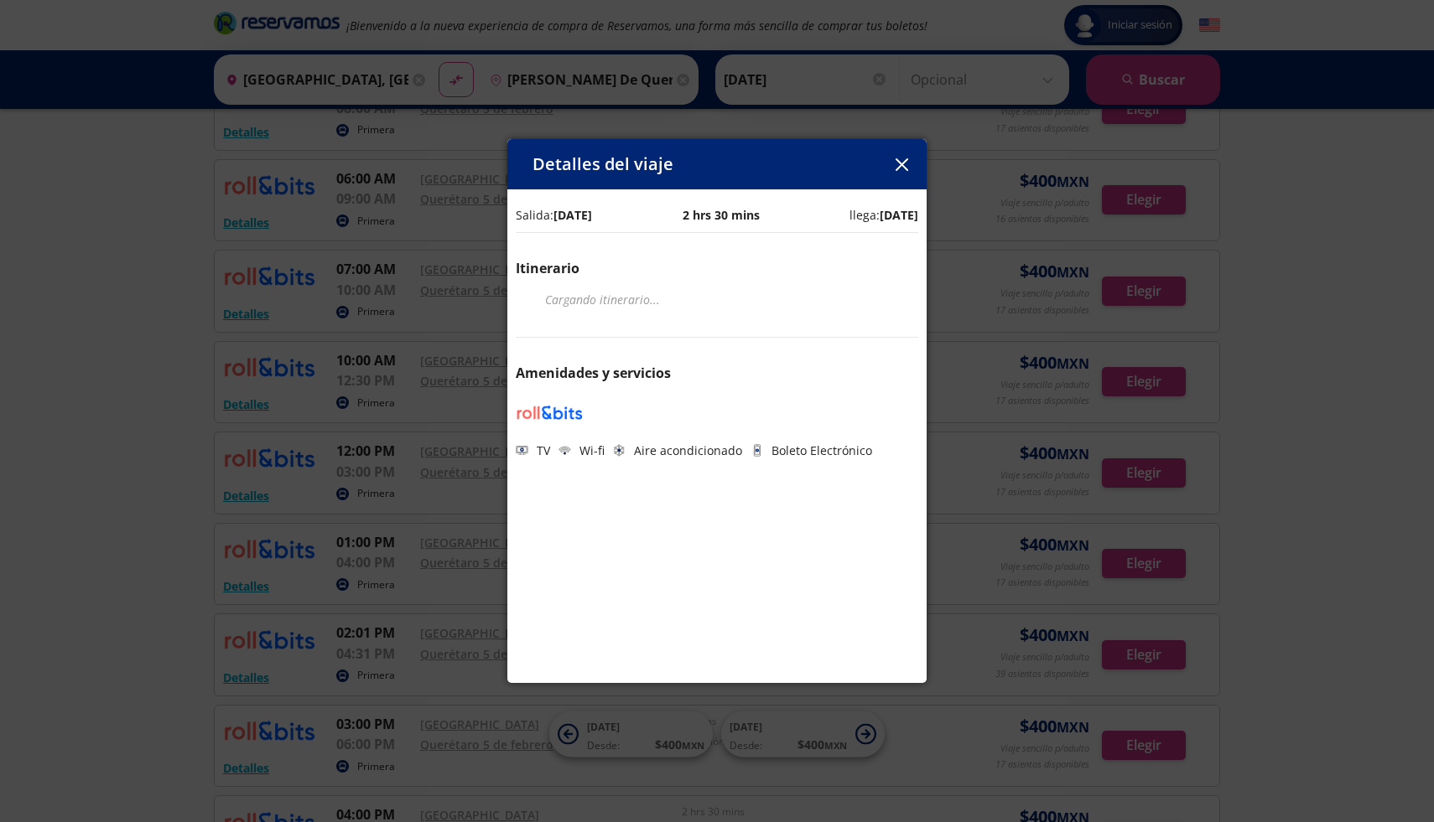
click at [902, 163] on icon "button" at bounding box center [901, 164] width 13 height 13
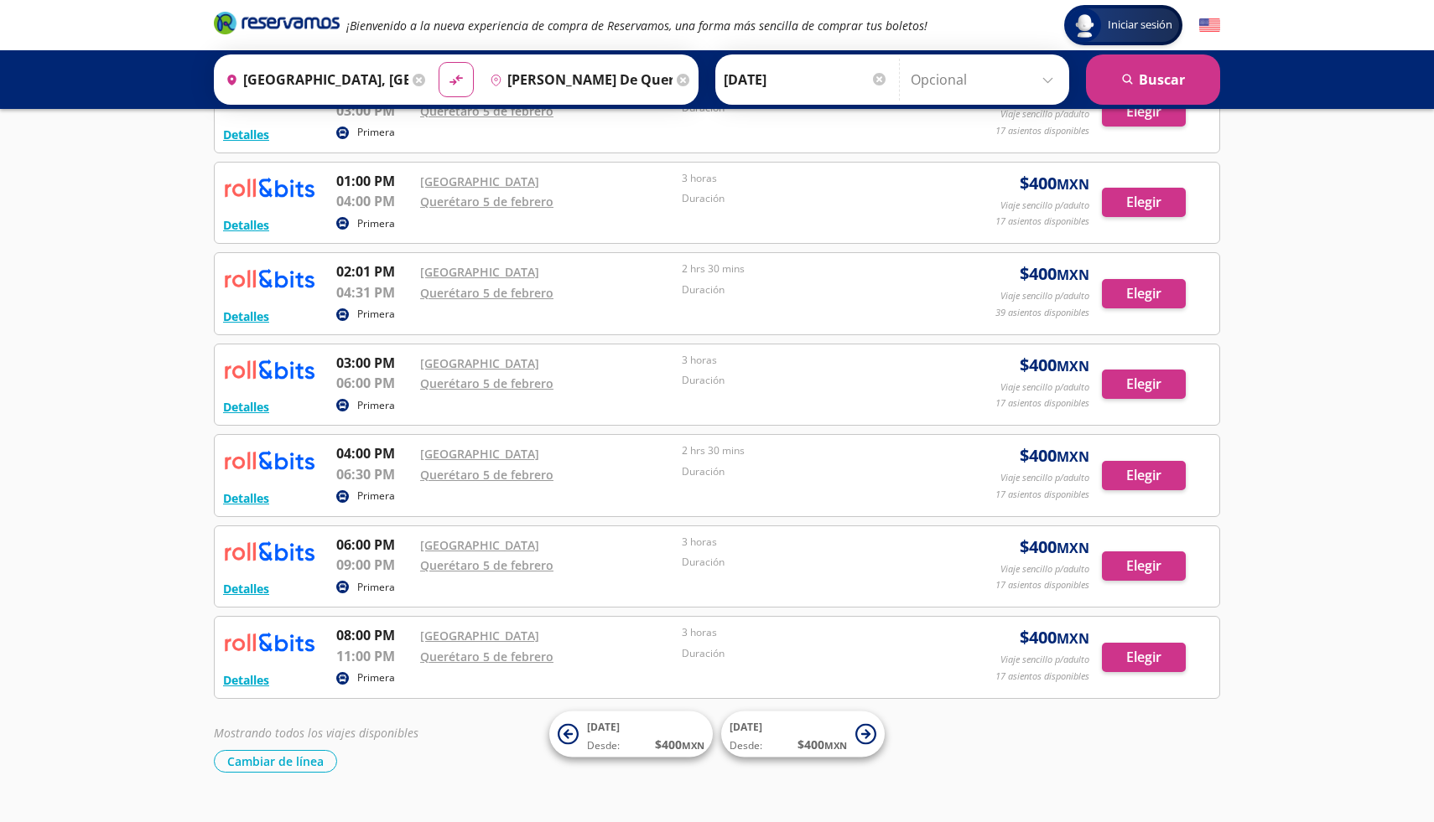
scroll to position [527, 0]
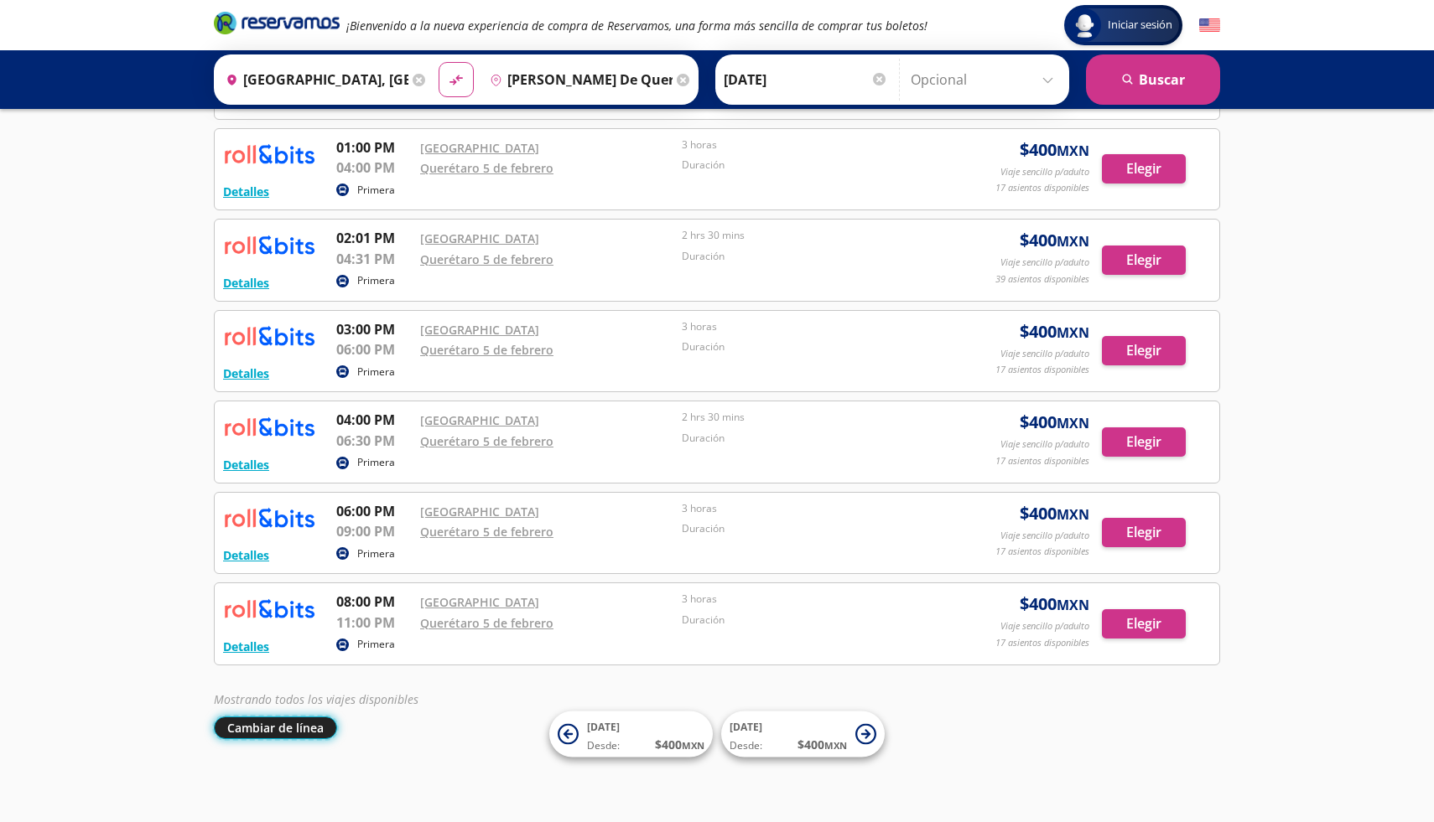
click at [296, 723] on button "Cambiar de línea" at bounding box center [275, 728] width 123 height 23
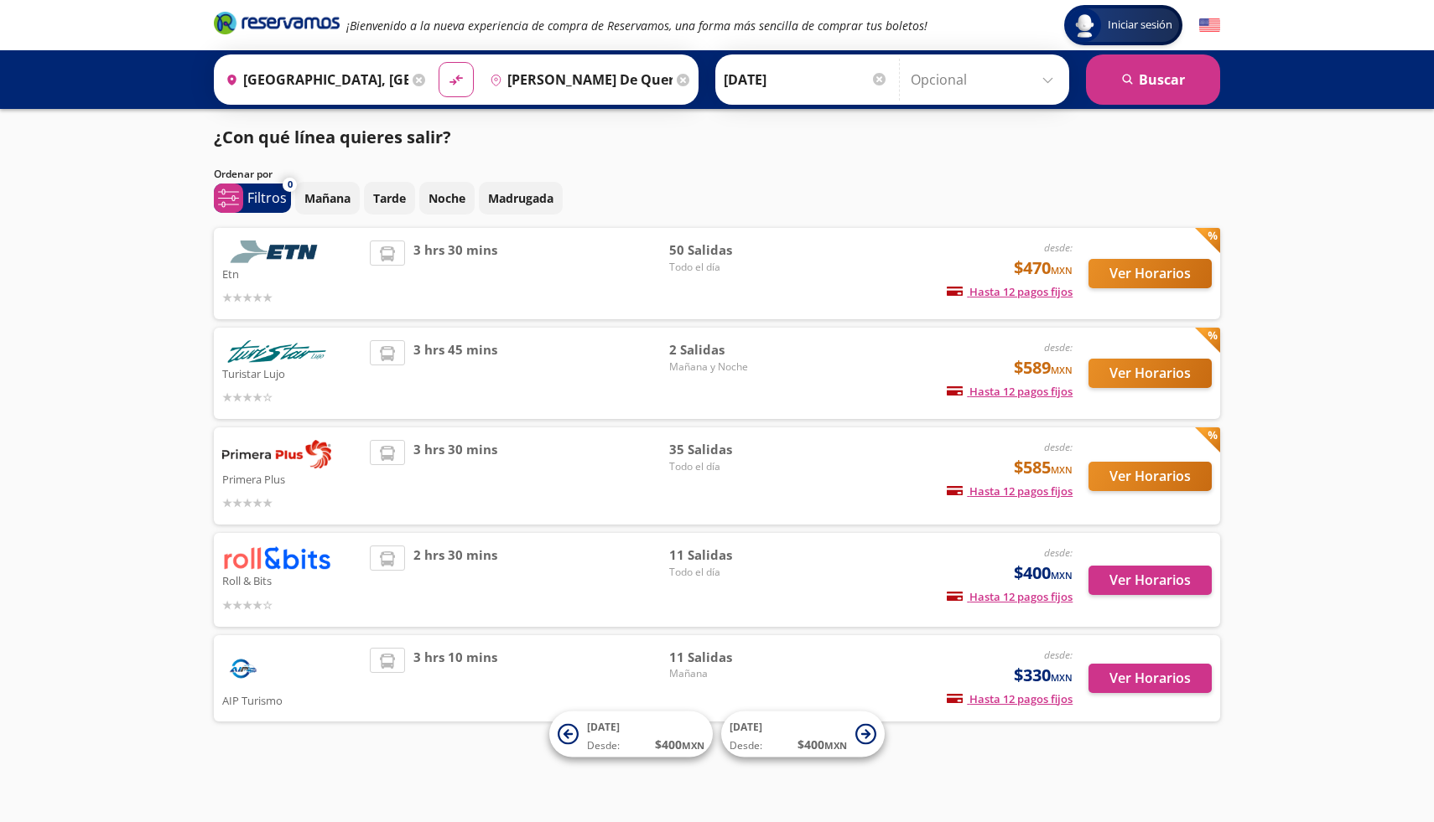
scroll to position [1, 0]
click at [1165, 277] on button "Ver Horarios" at bounding box center [1149, 273] width 123 height 29
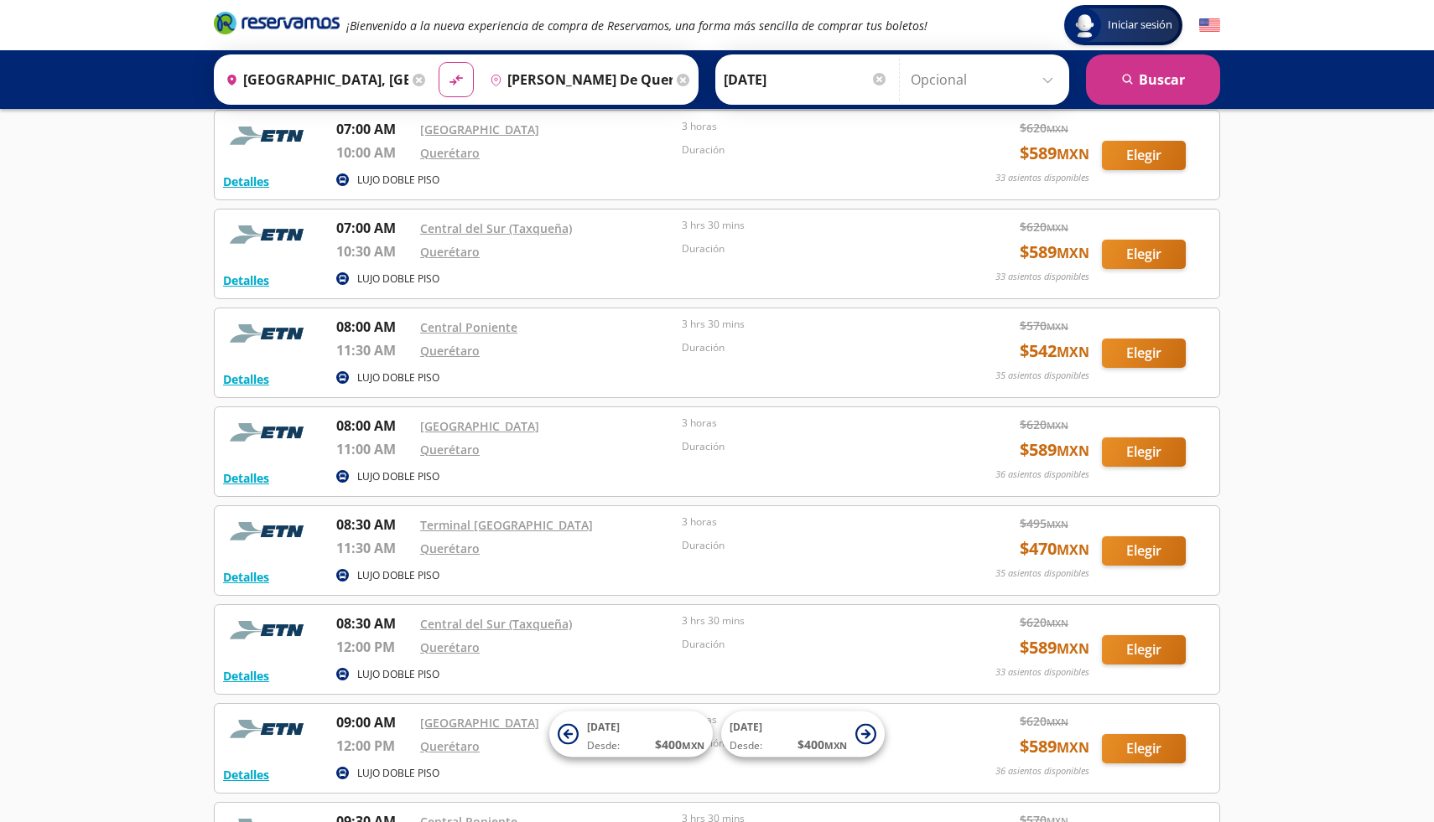
scroll to position [649, 0]
